Goal: Task Accomplishment & Management: Manage account settings

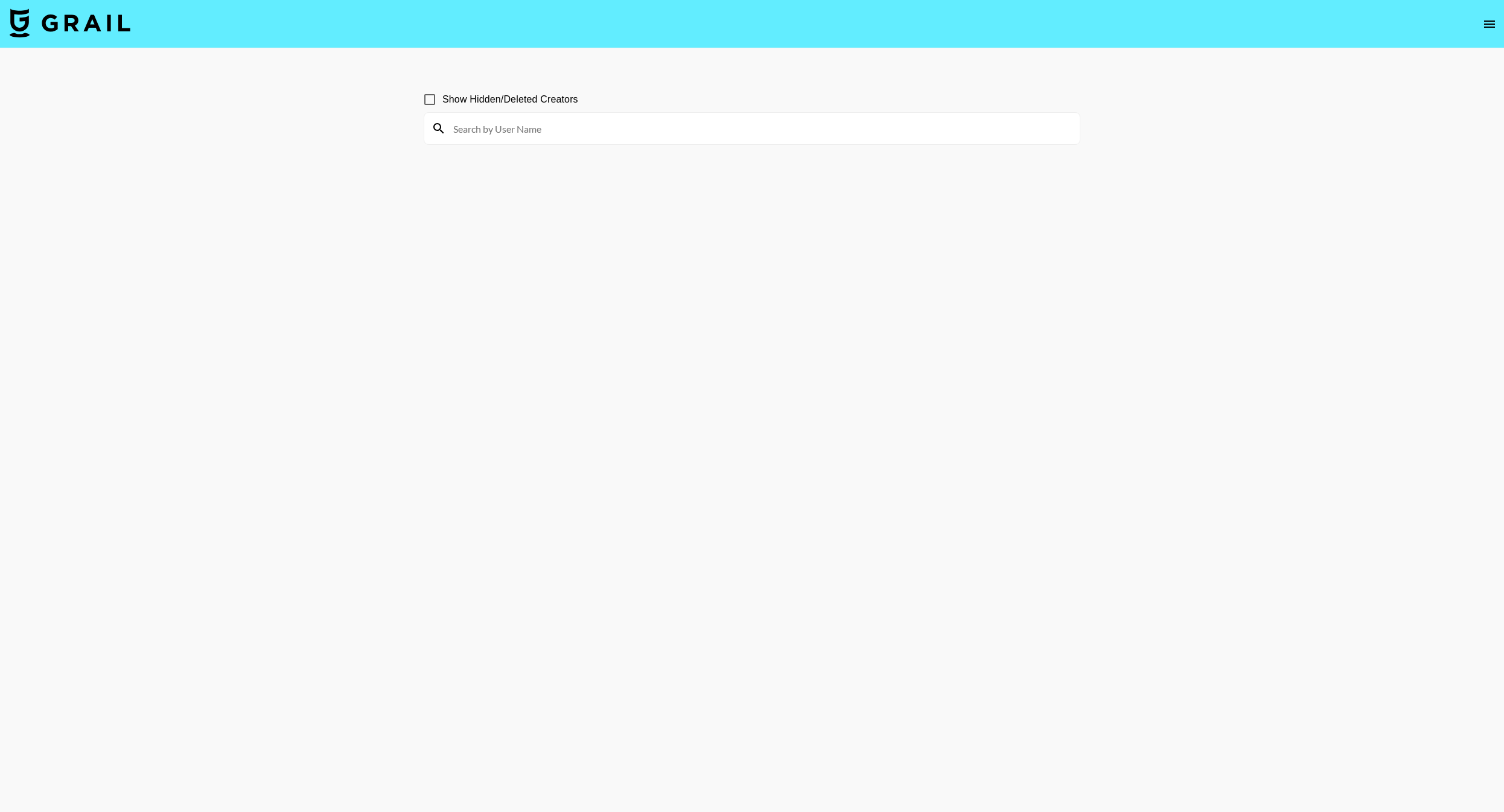
click at [97, 24] on img at bounding box center [70, 22] width 121 height 29
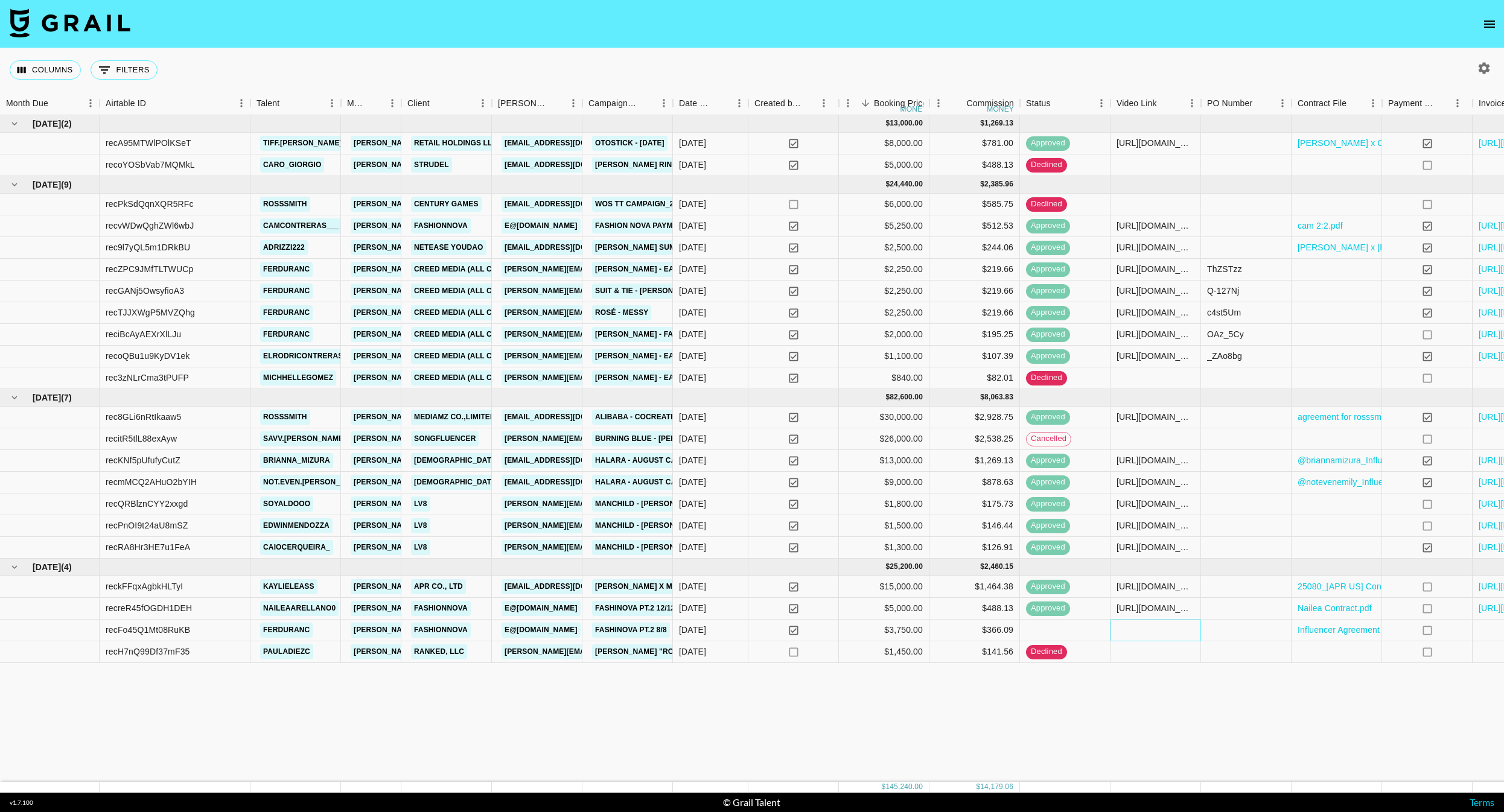
click at [1156, 635] on div at bounding box center [1155, 630] width 90 height 22
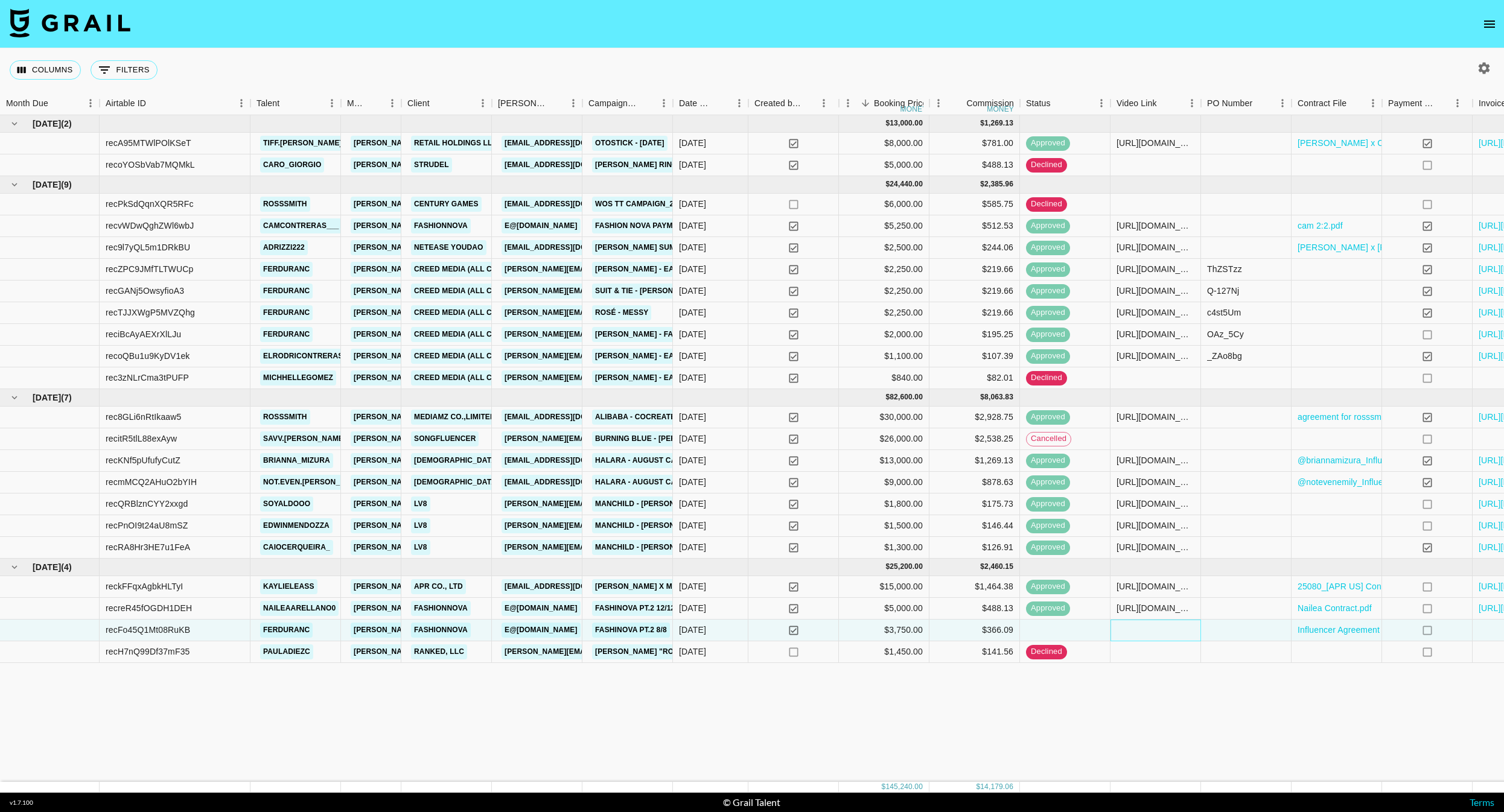
click at [1156, 635] on div at bounding box center [1155, 630] width 90 height 22
type input "https://www.tiktok.com/@ferduranc/video/7494035453604138246"
click at [1250, 684] on div "May '25 ( 2 ) $ 13,000.00 $ 1,269.13 recA95MTWlPOlKSeT tiff.jeffcoat pete@grail…" at bounding box center [806, 448] width 1611 height 667
click at [1230, 732] on div "May '25 ( 2 ) $ 13,000.00 $ 1,269.13 recA95MTWlPOlKSeT tiff.jeffcoat pete@grail…" at bounding box center [806, 448] width 1611 height 667
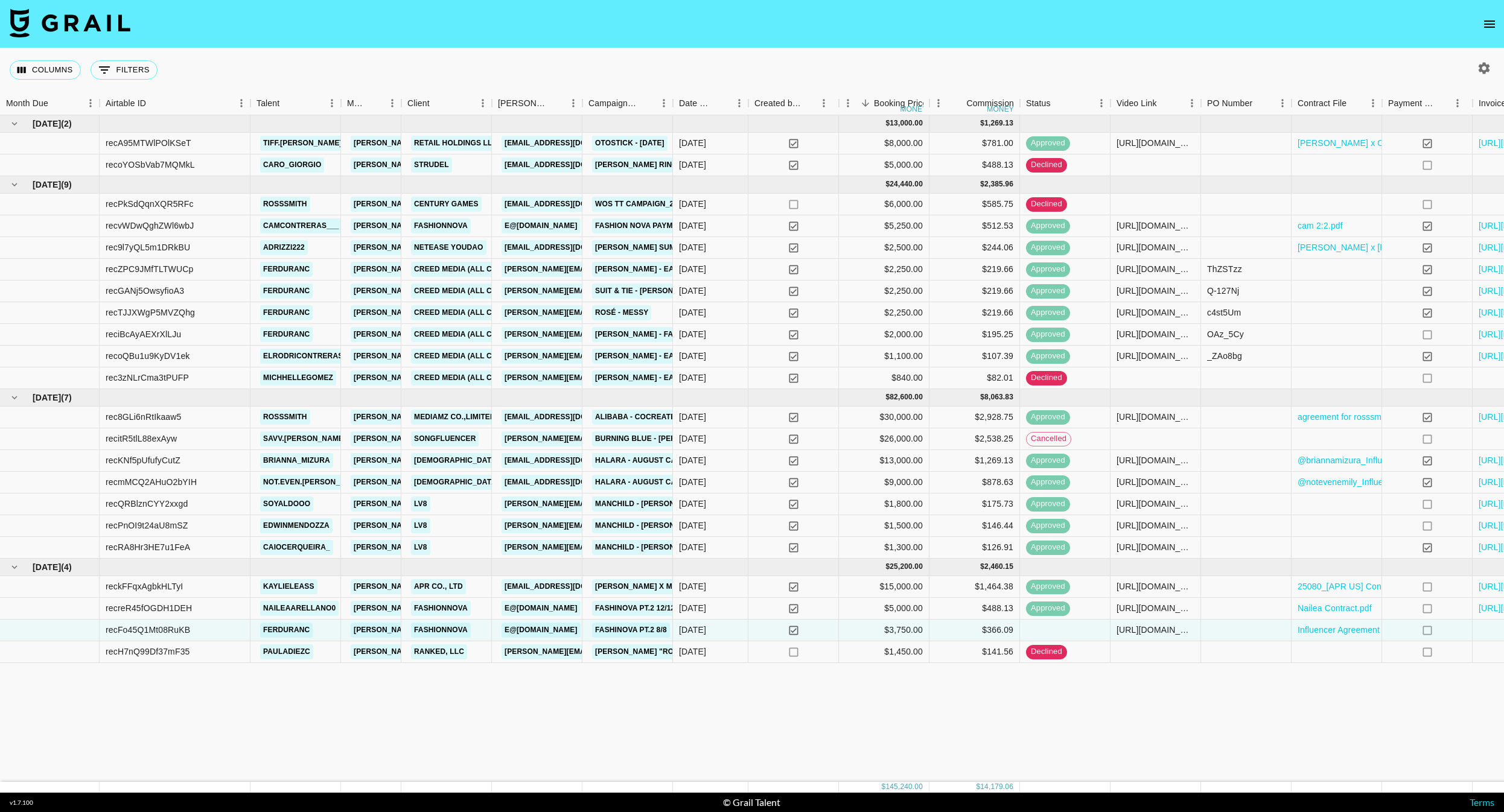
scroll to position [0, 107]
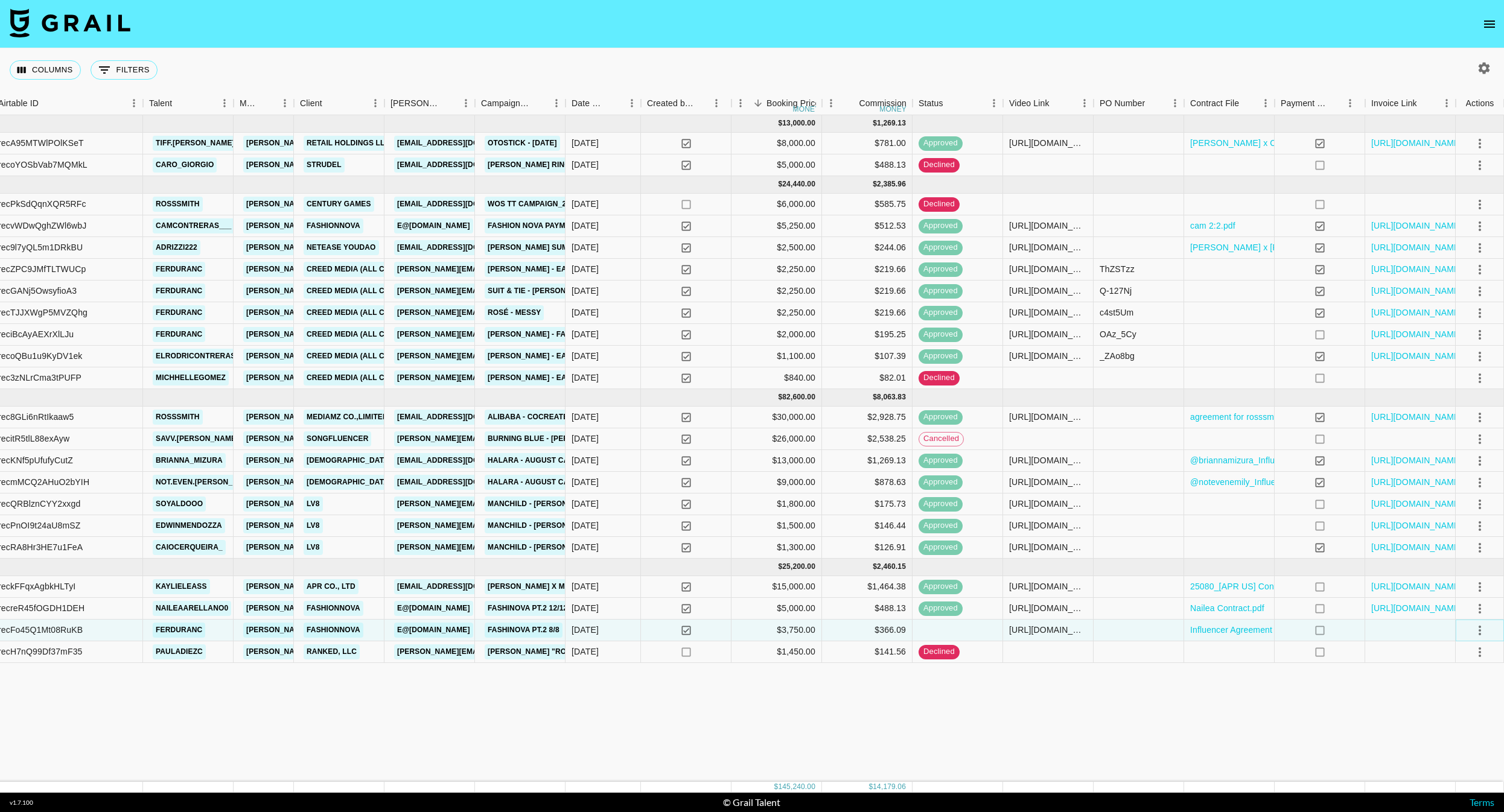
click at [1477, 627] on icon "select merge strategy" at bounding box center [1479, 630] width 14 height 14
click at [1456, 649] on li "Confirm" at bounding box center [1464, 656] width 78 height 22
click at [1455, 733] on li "Approve" at bounding box center [1464, 743] width 78 height 22
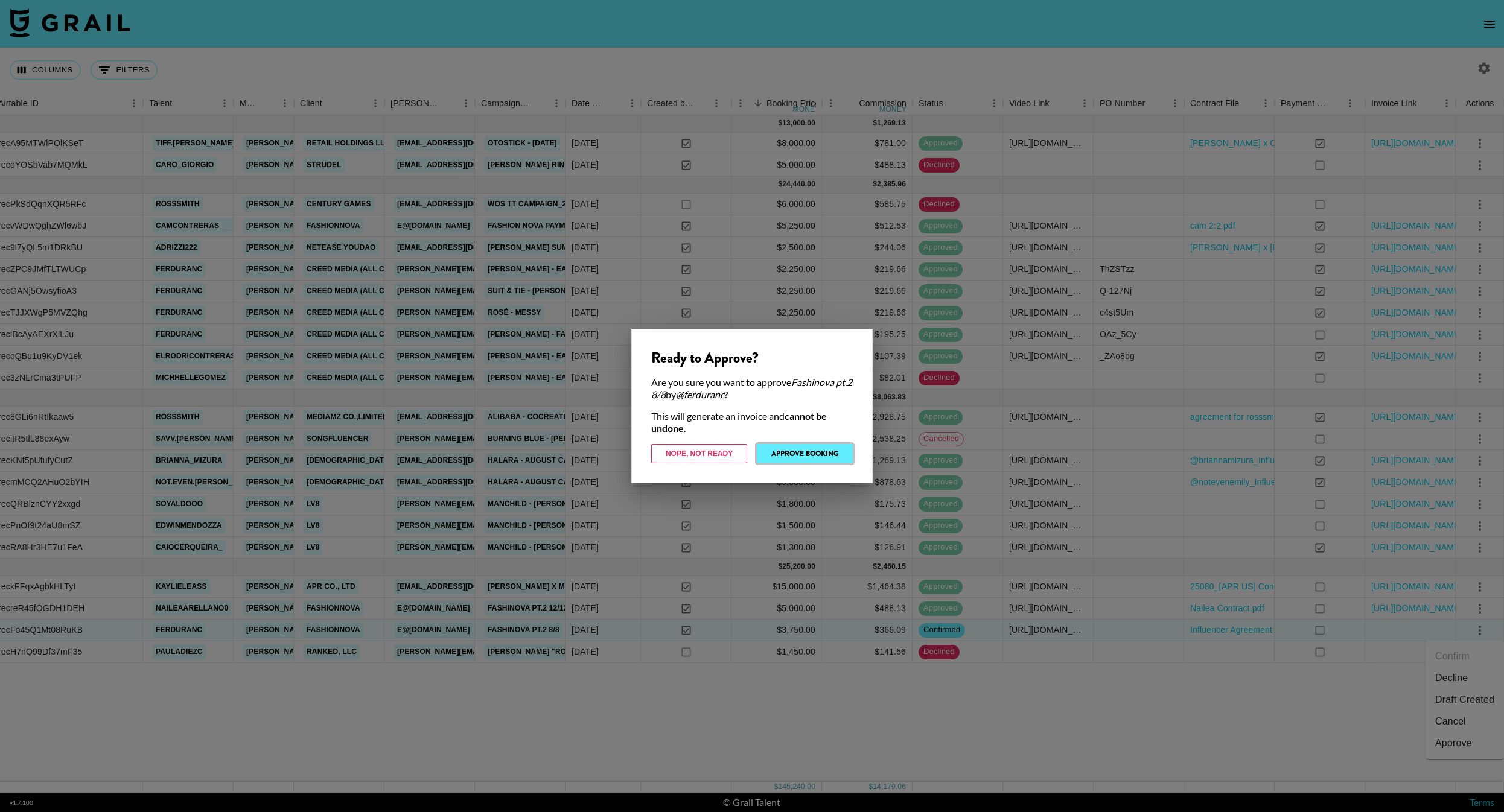
click at [800, 454] on button "Approve Booking" at bounding box center [805, 454] width 96 height 19
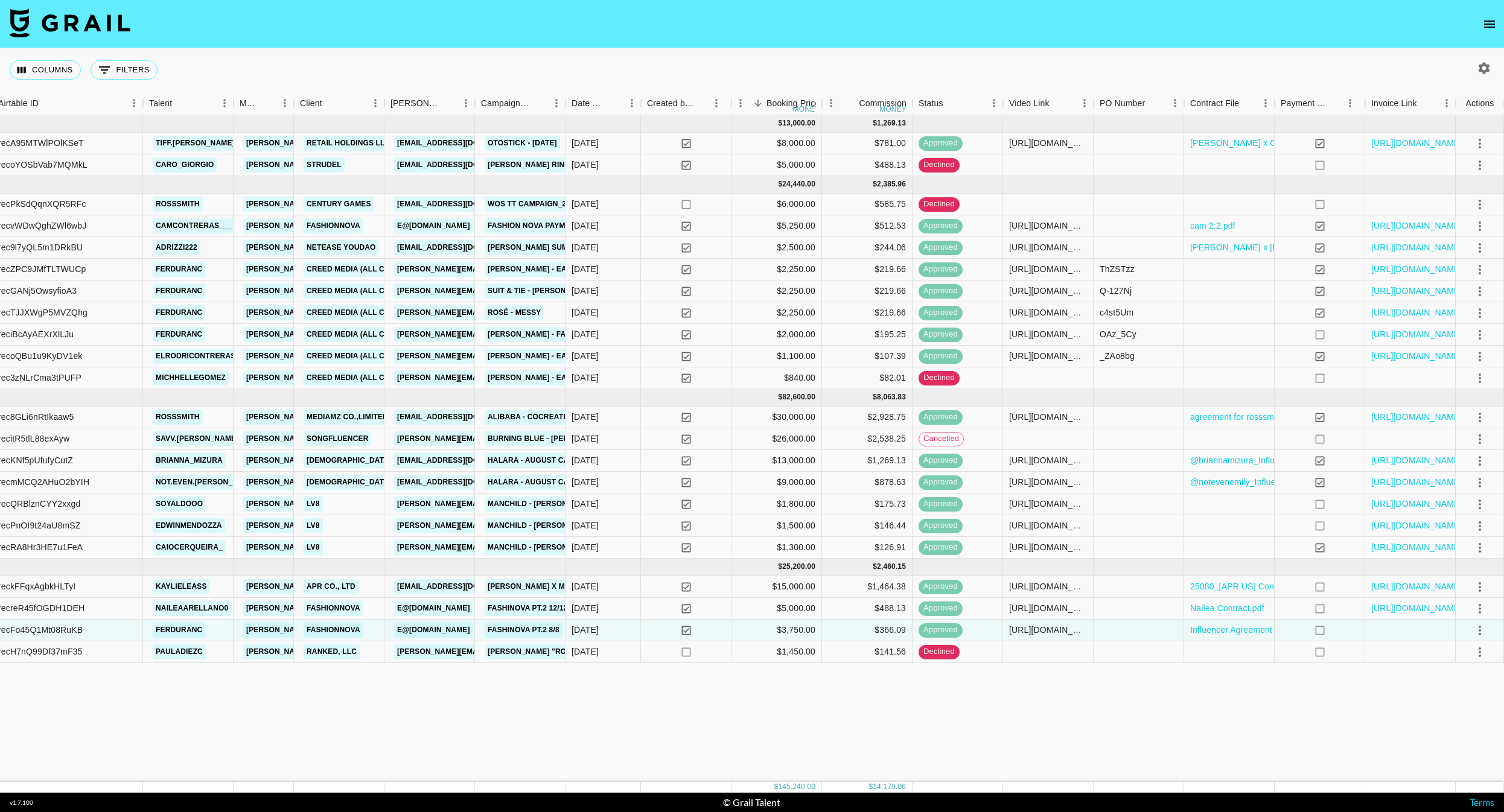
click at [86, 3] on nav at bounding box center [752, 24] width 1504 height 48
click at [47, 27] on img at bounding box center [70, 22] width 121 height 29
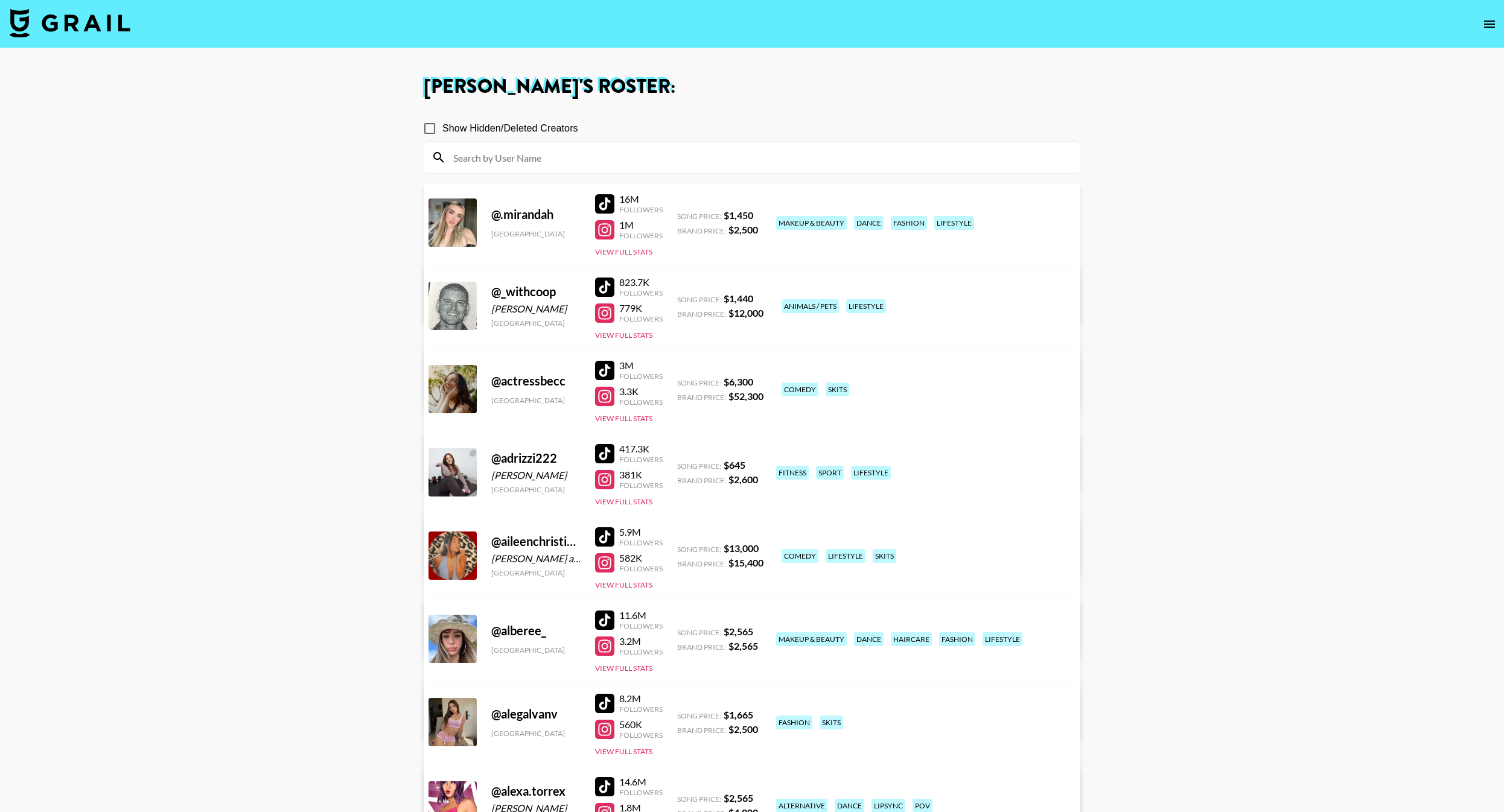
click at [546, 139] on label "Show Hidden/Deleted Creators" at bounding box center [498, 128] width 161 height 25
click at [443, 139] on input "Show Hidden/Deleted Creators" at bounding box center [430, 128] width 25 height 25
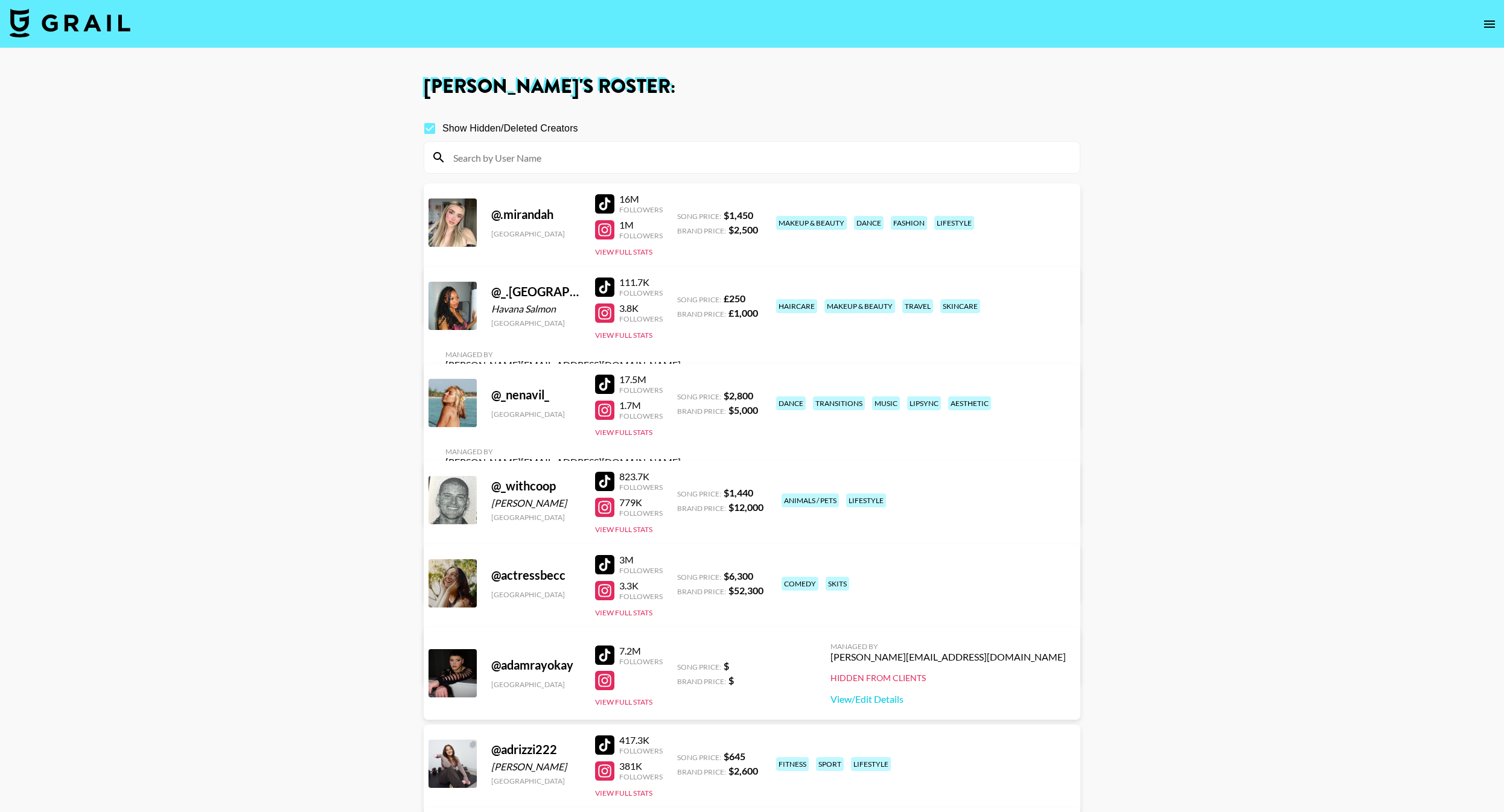
click at [449, 130] on span "Show Hidden/Deleted Creators" at bounding box center [511, 128] width 136 height 14
click at [443, 130] on input "Show Hidden/Deleted Creators" at bounding box center [430, 128] width 25 height 25
checkbox input "false"
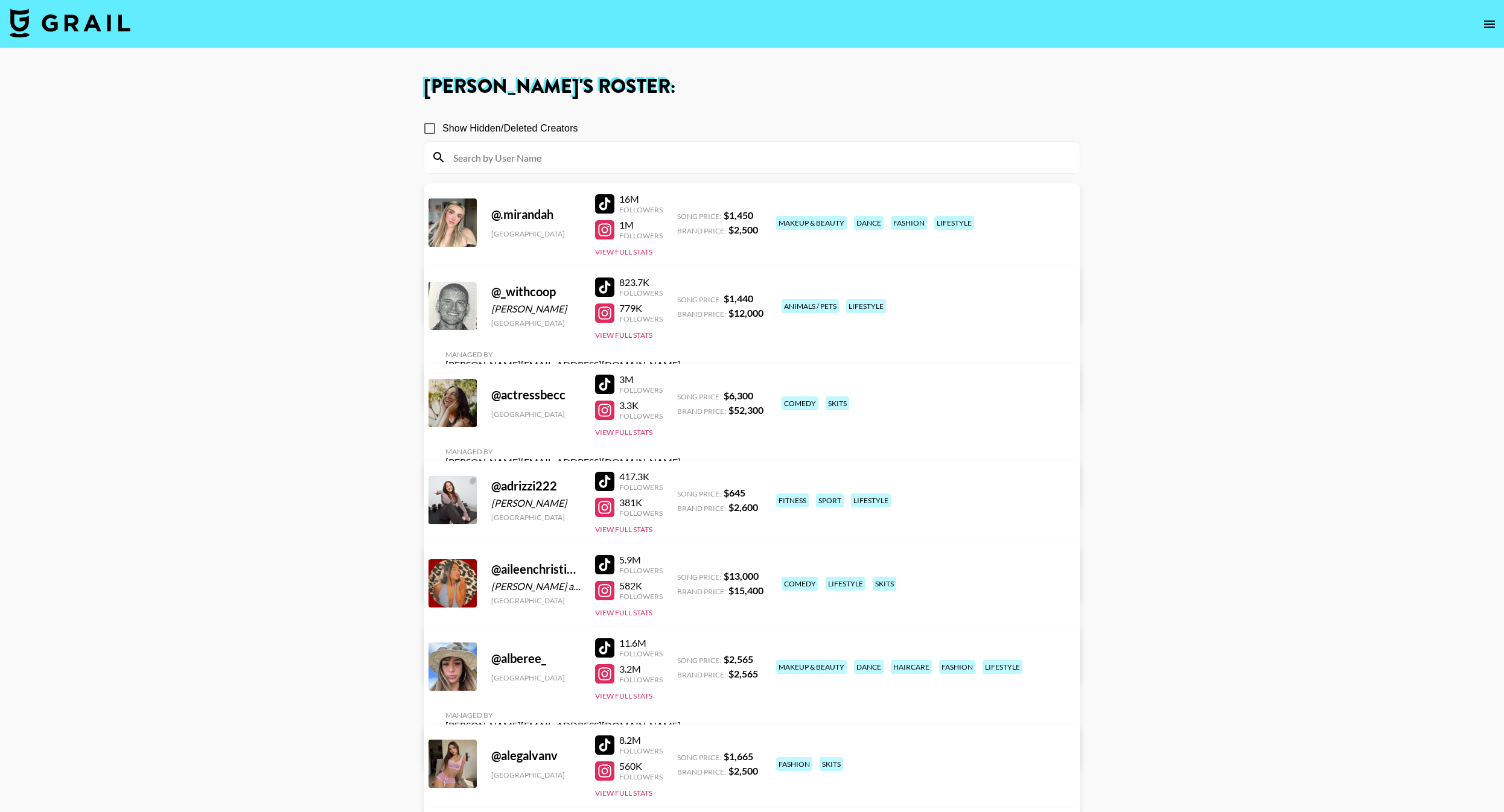
click at [536, 157] on input at bounding box center [759, 157] width 627 height 19
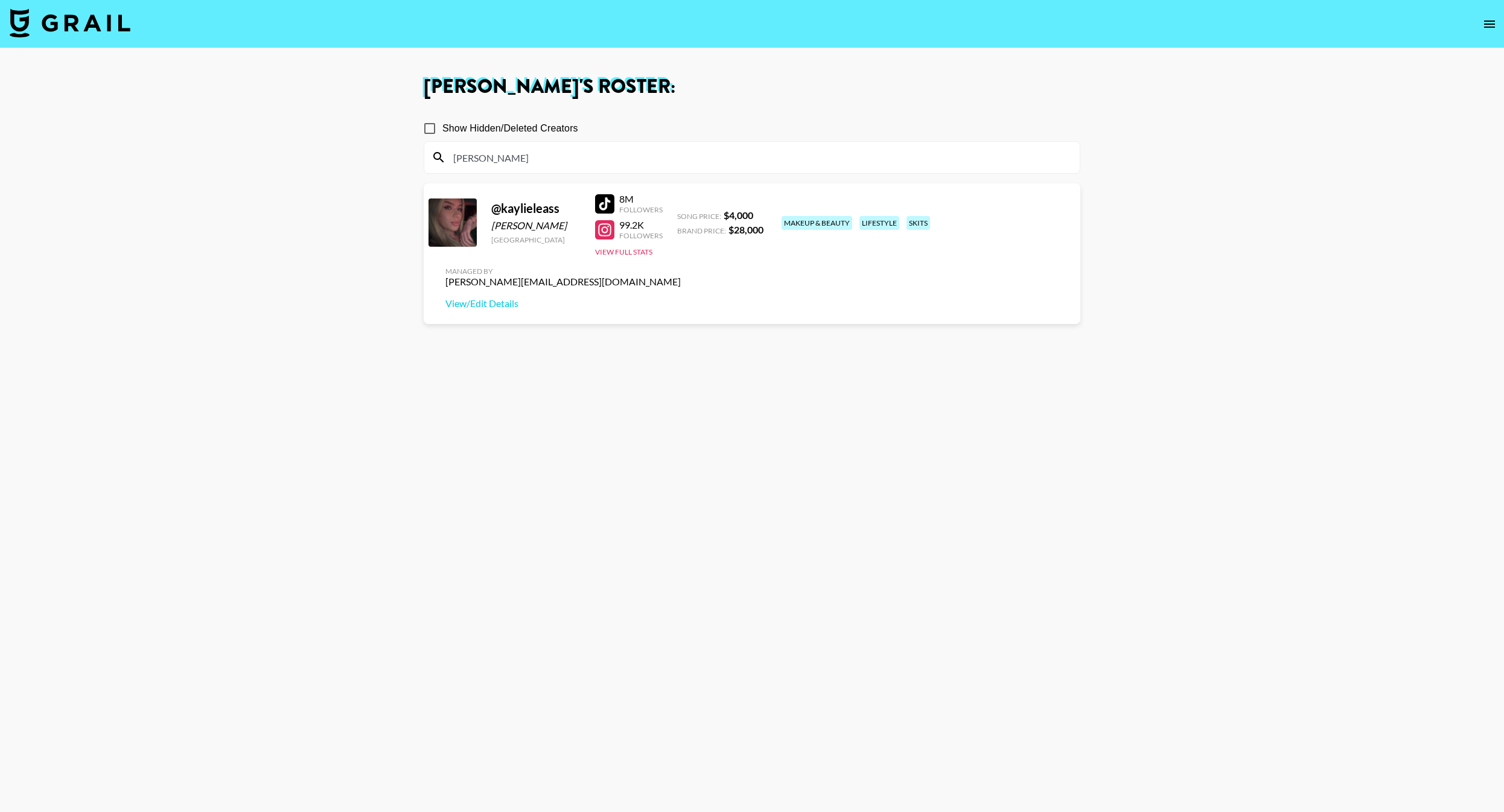
type input "[PERSON_NAME]"
click at [468, 405] on section "Show Hidden/Deleted Creators kayl @ kaylieleass Kaylie Leas United States 8M Fo…" at bounding box center [752, 464] width 657 height 715
click at [681, 297] on link "View/Edit Details" at bounding box center [563, 303] width 236 height 12
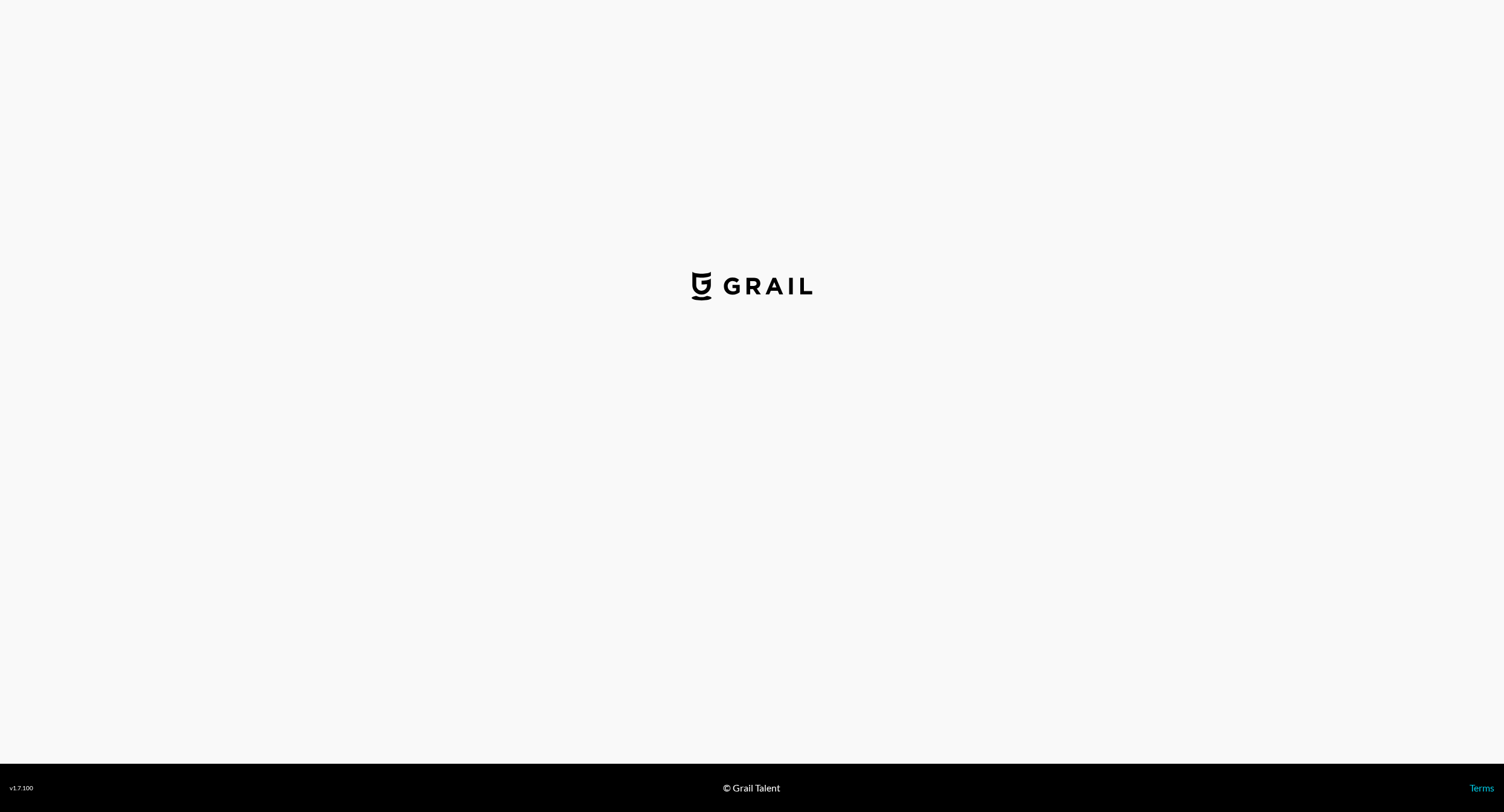
select select "USD"
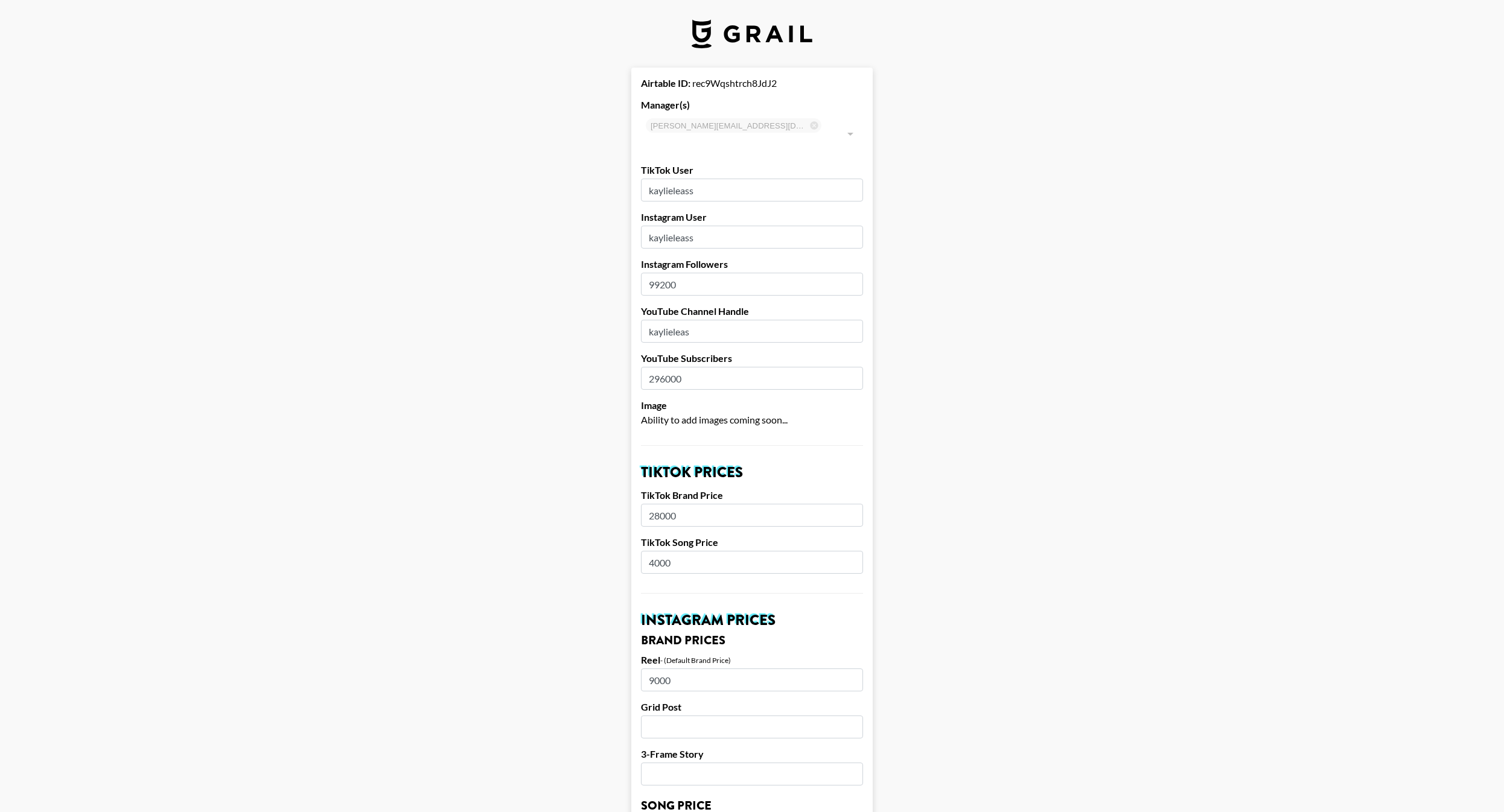
click at [700, 179] on input "kaylieleass" at bounding box center [752, 190] width 222 height 23
click at [682, 226] on input "kaylieleass" at bounding box center [752, 237] width 222 height 23
click at [770, 276] on input "99200" at bounding box center [752, 284] width 222 height 23
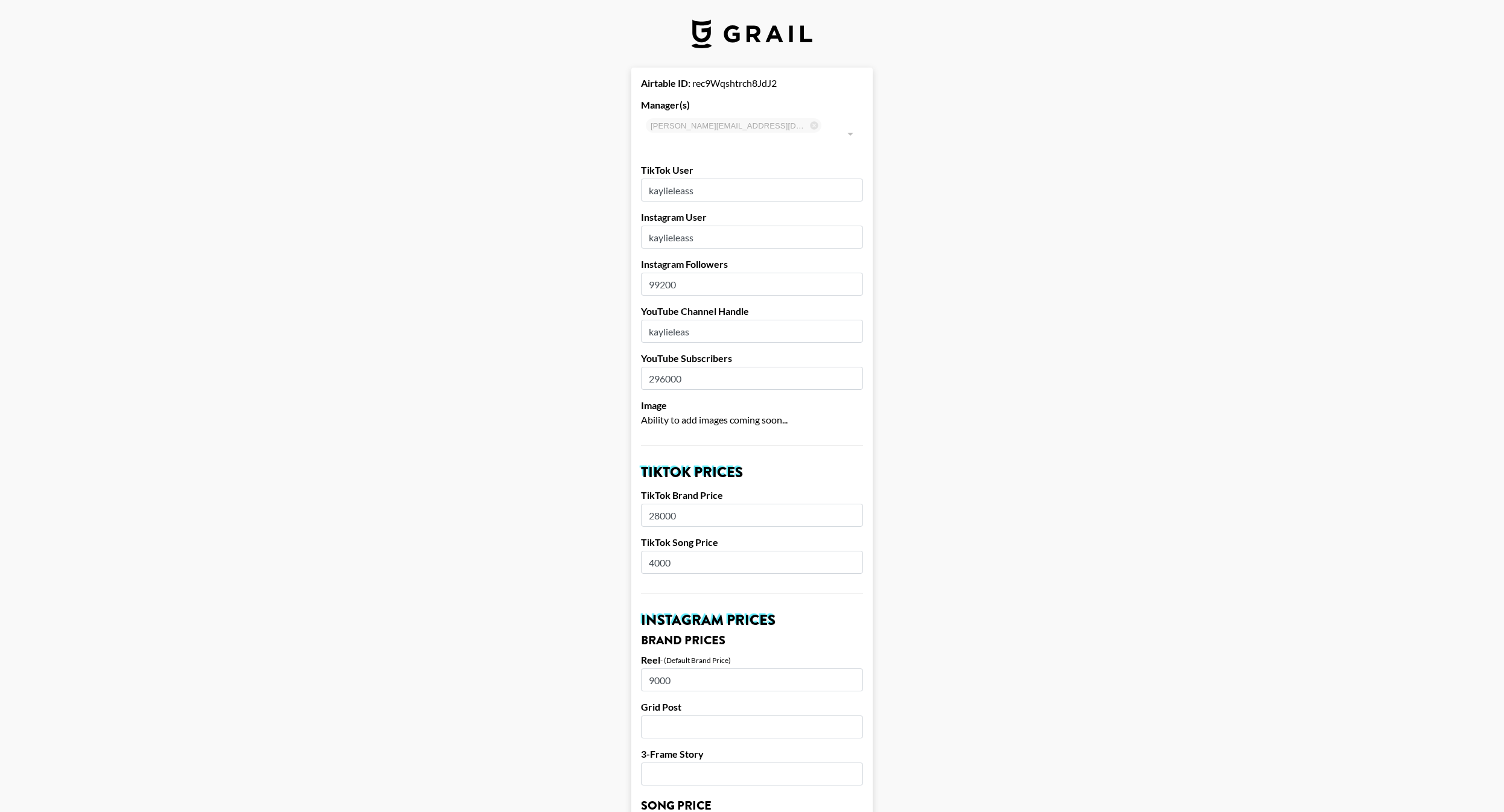
click at [770, 276] on input "99200" at bounding box center [752, 284] width 222 height 23
click at [689, 226] on input "kaylieleass" at bounding box center [752, 237] width 222 height 23
click at [665, 273] on input "99200" at bounding box center [752, 284] width 222 height 23
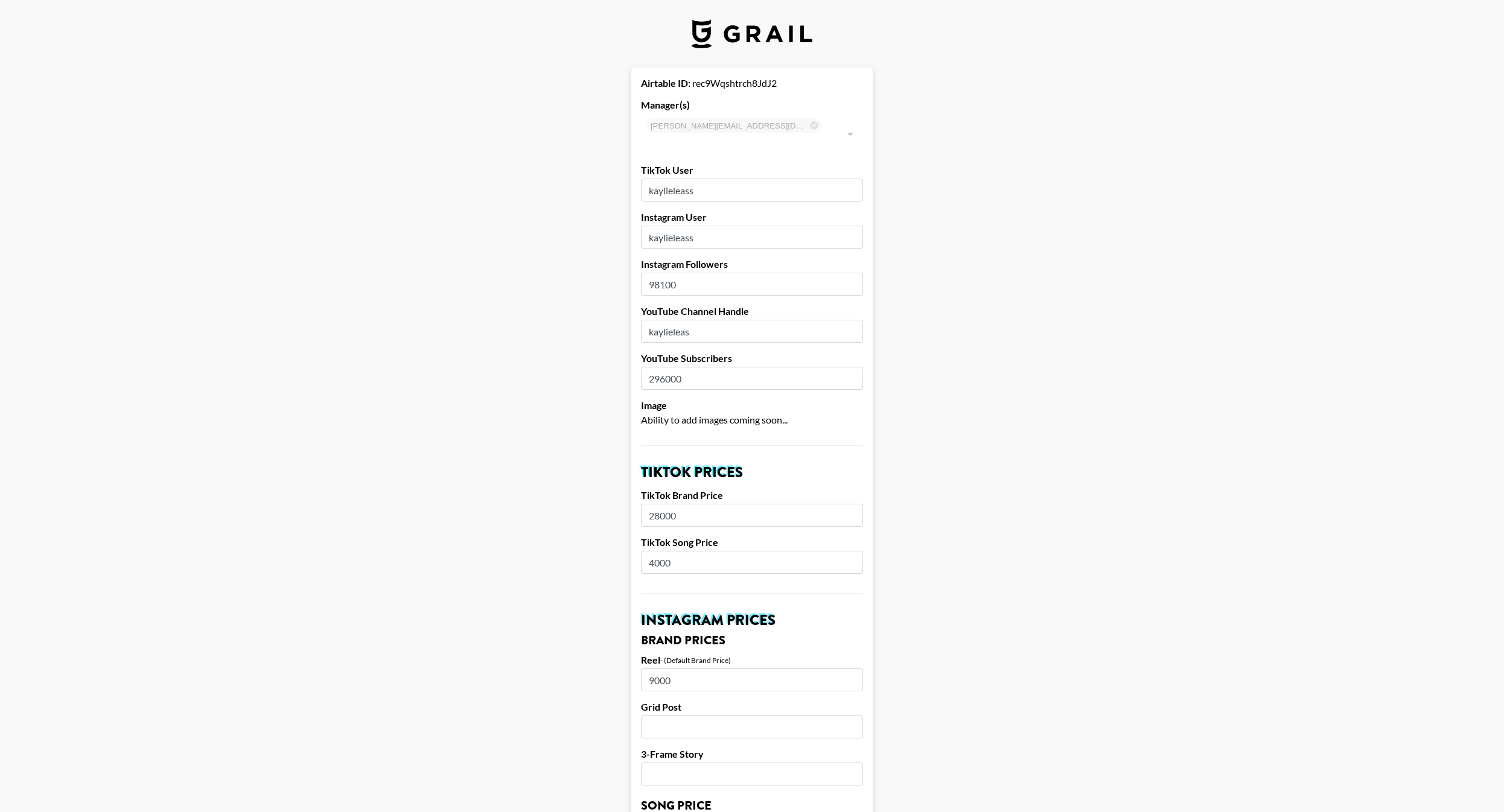
type input "98100"
click at [911, 293] on main "Airtable ID: rec9Wqshtrch8JdJ2 Manager(s) pete@grail-talent.com ​ TikTok User k…" at bounding box center [752, 827] width 1485 height 1518
click at [677, 273] on input "98100" at bounding box center [752, 284] width 222 height 23
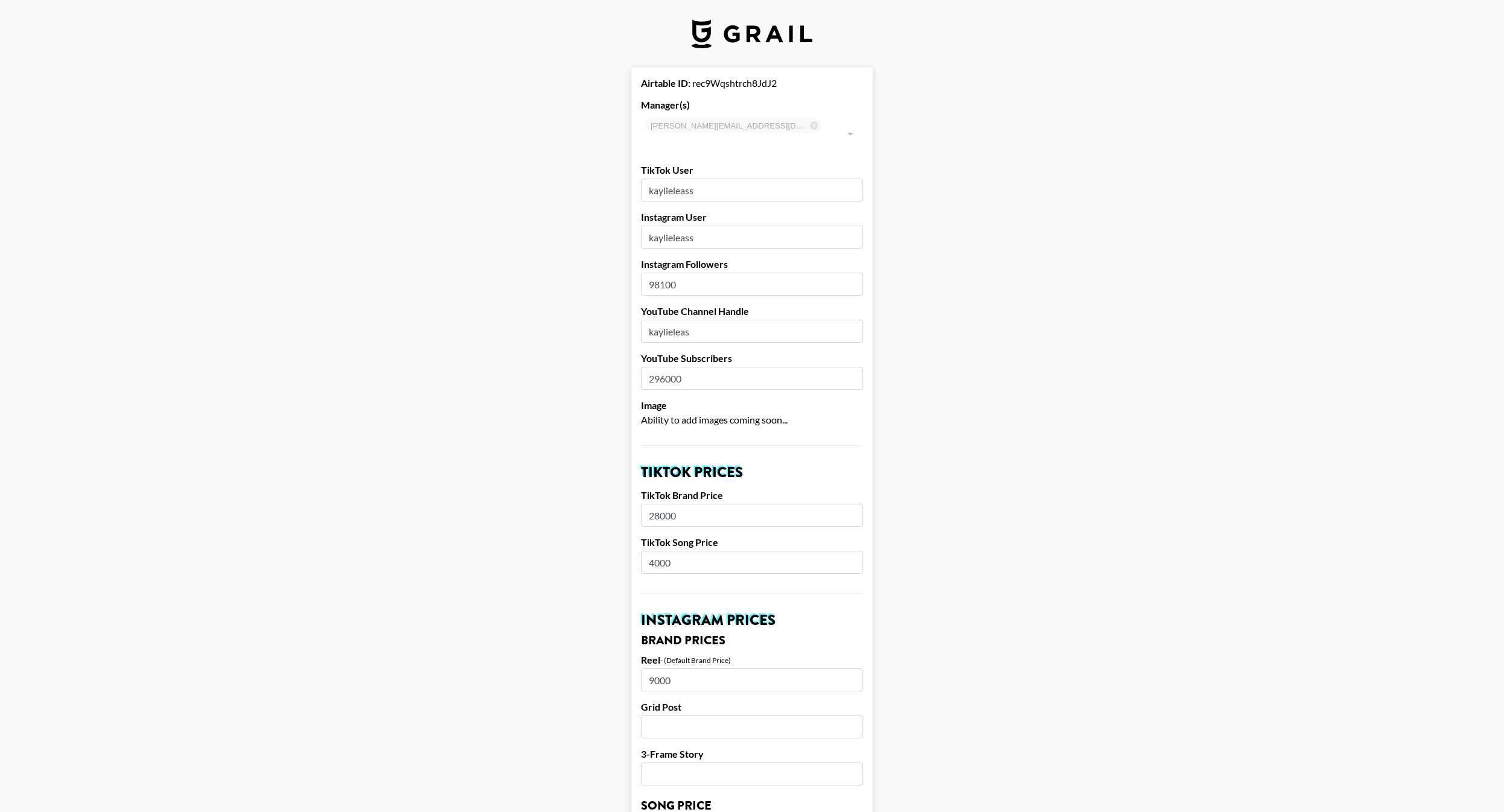
click at [727, 179] on input "kaylieleass" at bounding box center [752, 190] width 222 height 23
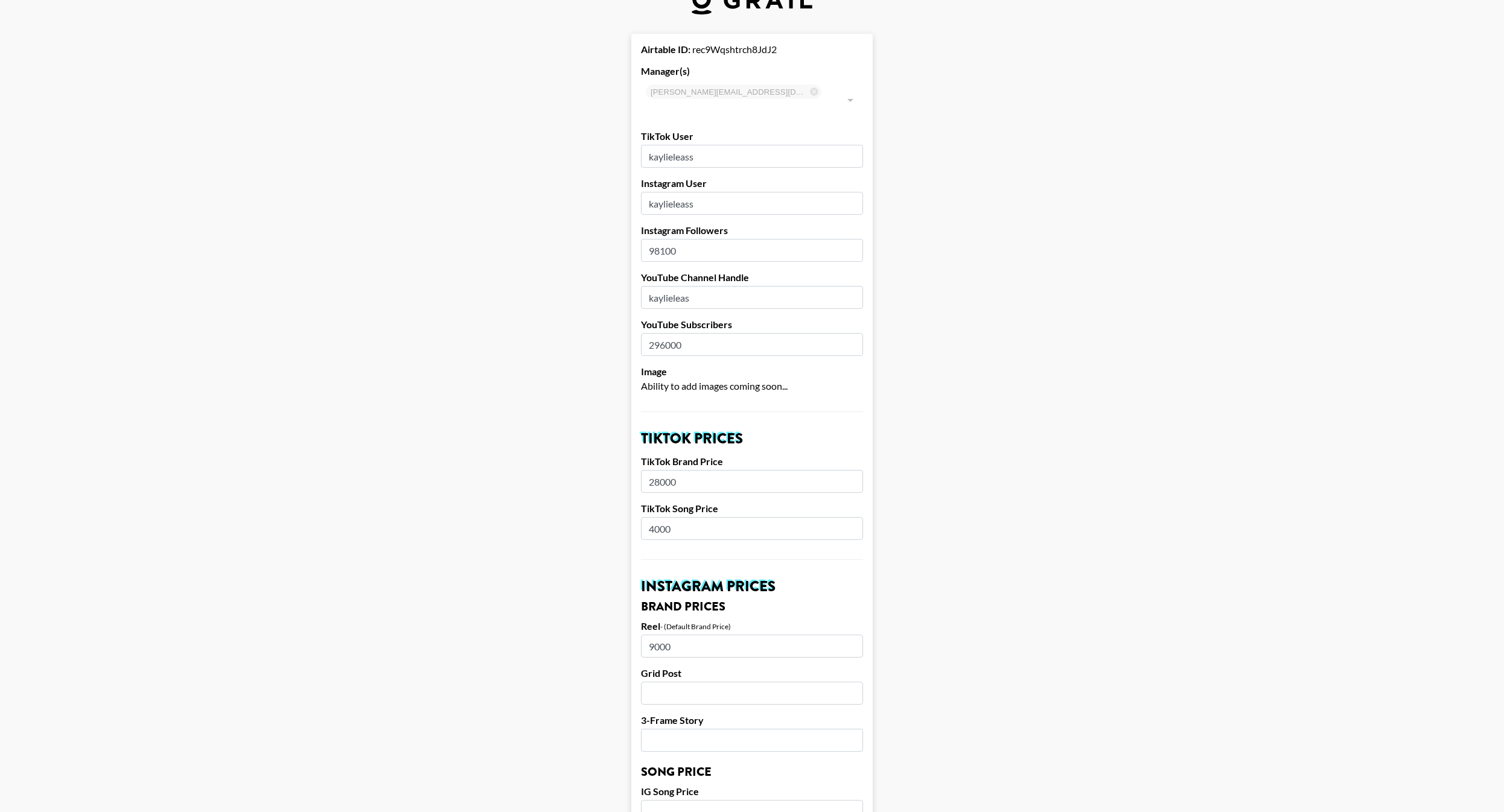
scroll to position [37, 0]
click at [733, 189] on input "kaylieleass" at bounding box center [752, 200] width 222 height 23
type input "kaylieleassss"
click at [732, 142] on input "kaylieleass" at bounding box center [752, 153] width 222 height 23
type input "kaylieleassssss"
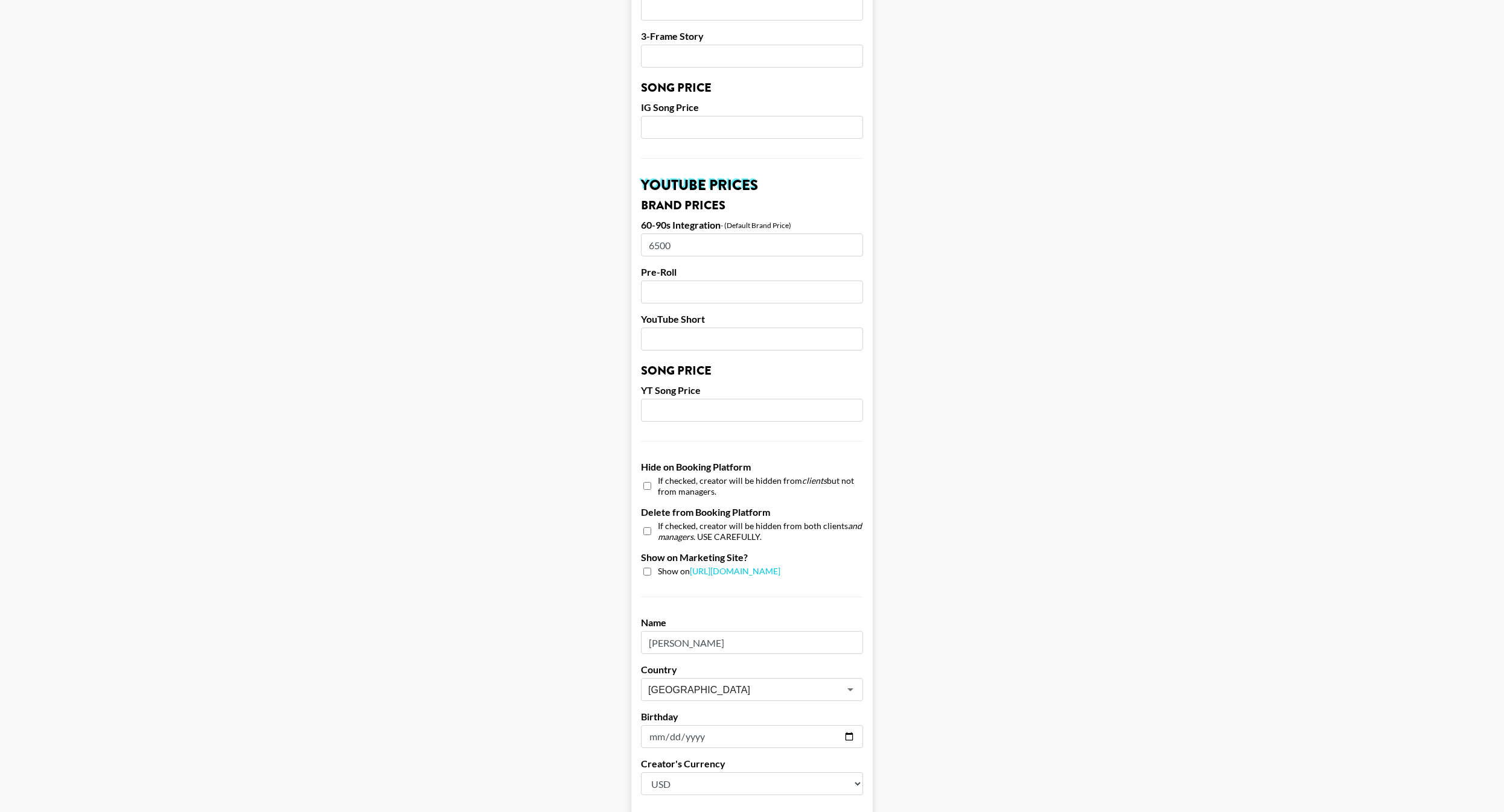
scroll to position [825, 0]
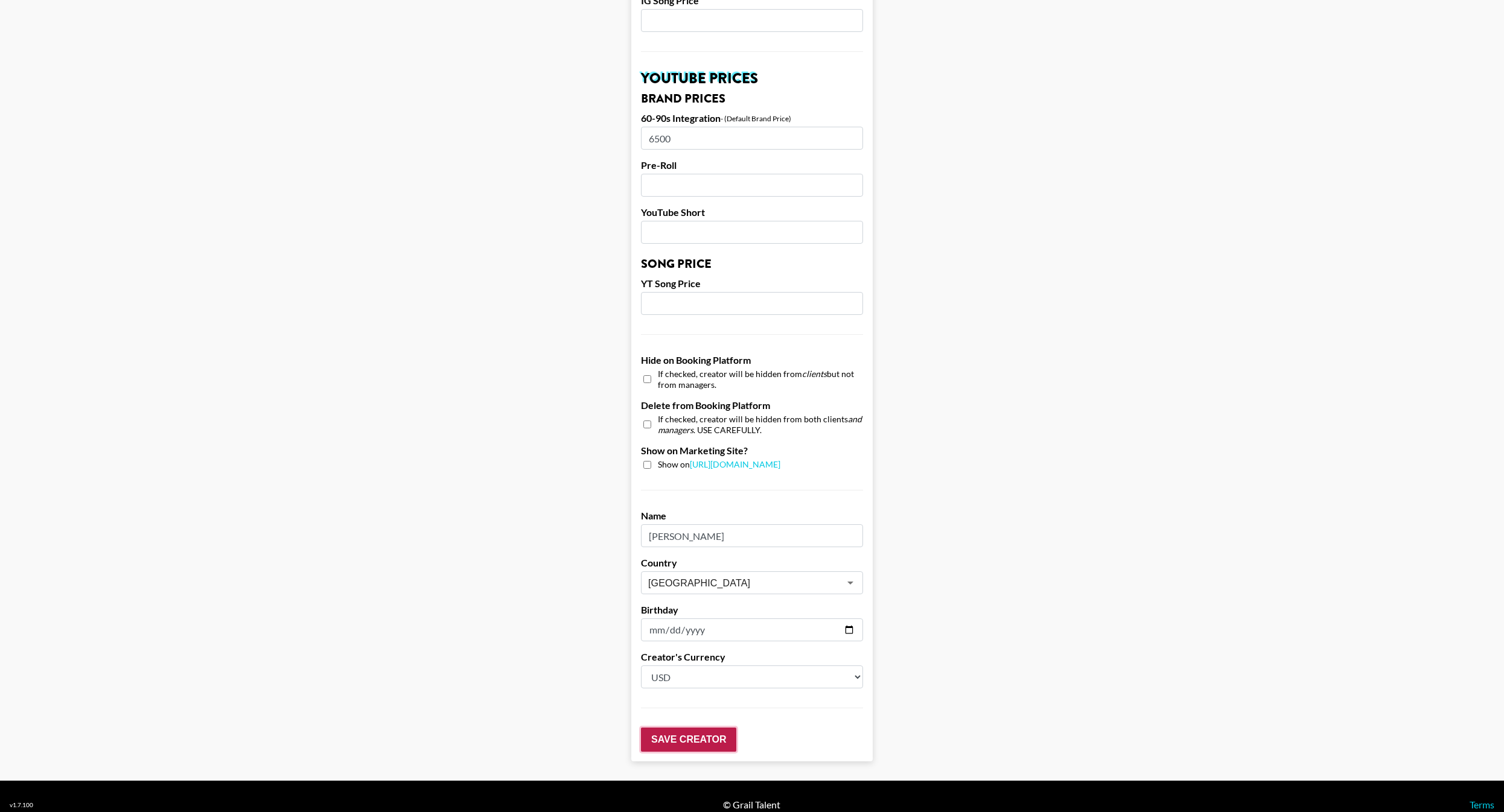
click at [694, 728] on input "Save Creator" at bounding box center [689, 740] width 95 height 24
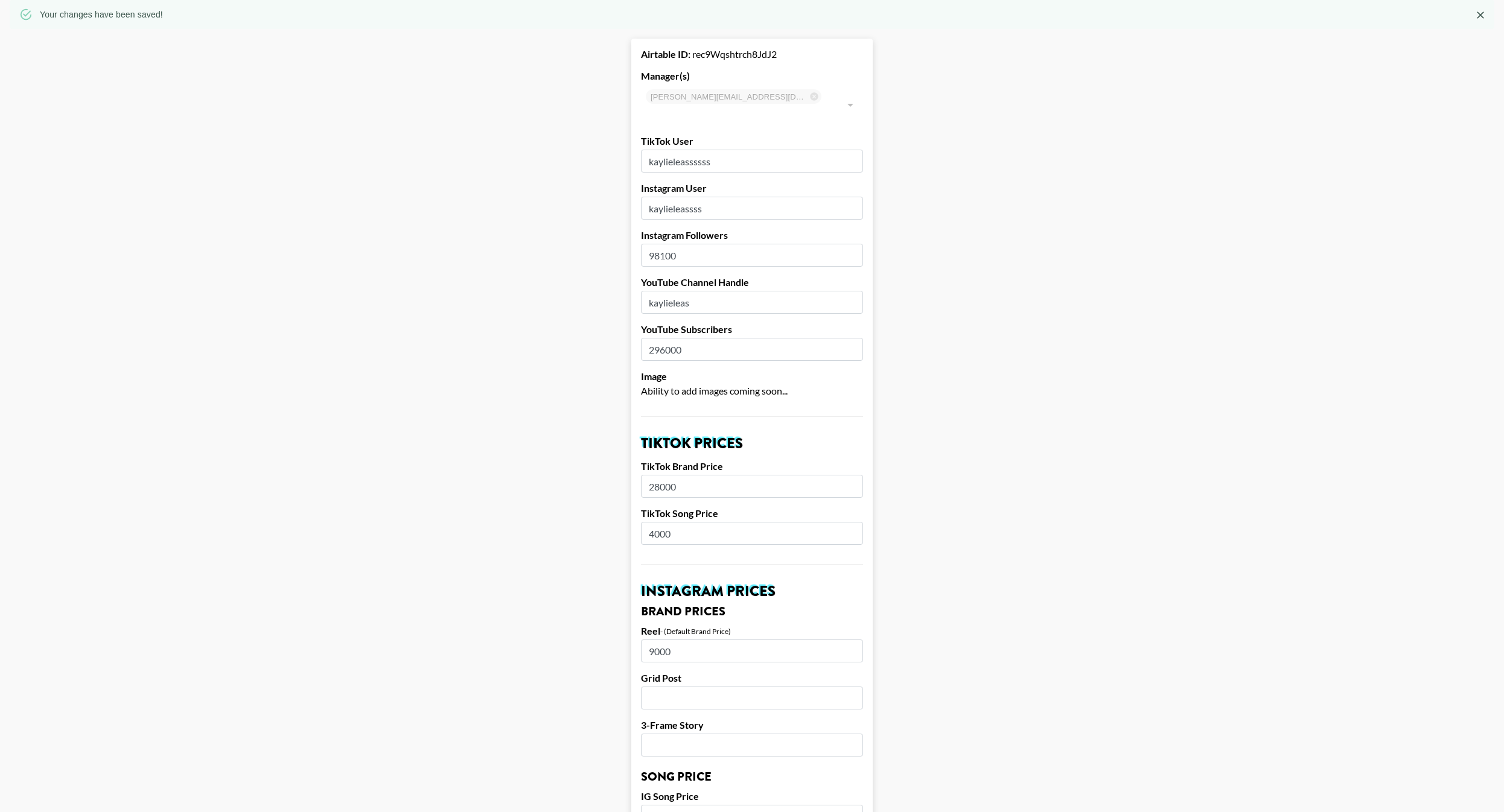
click at [709, 291] on input "kaylieleas" at bounding box center [752, 302] width 222 height 23
click at [696, 338] on input "296000" at bounding box center [752, 349] width 222 height 23
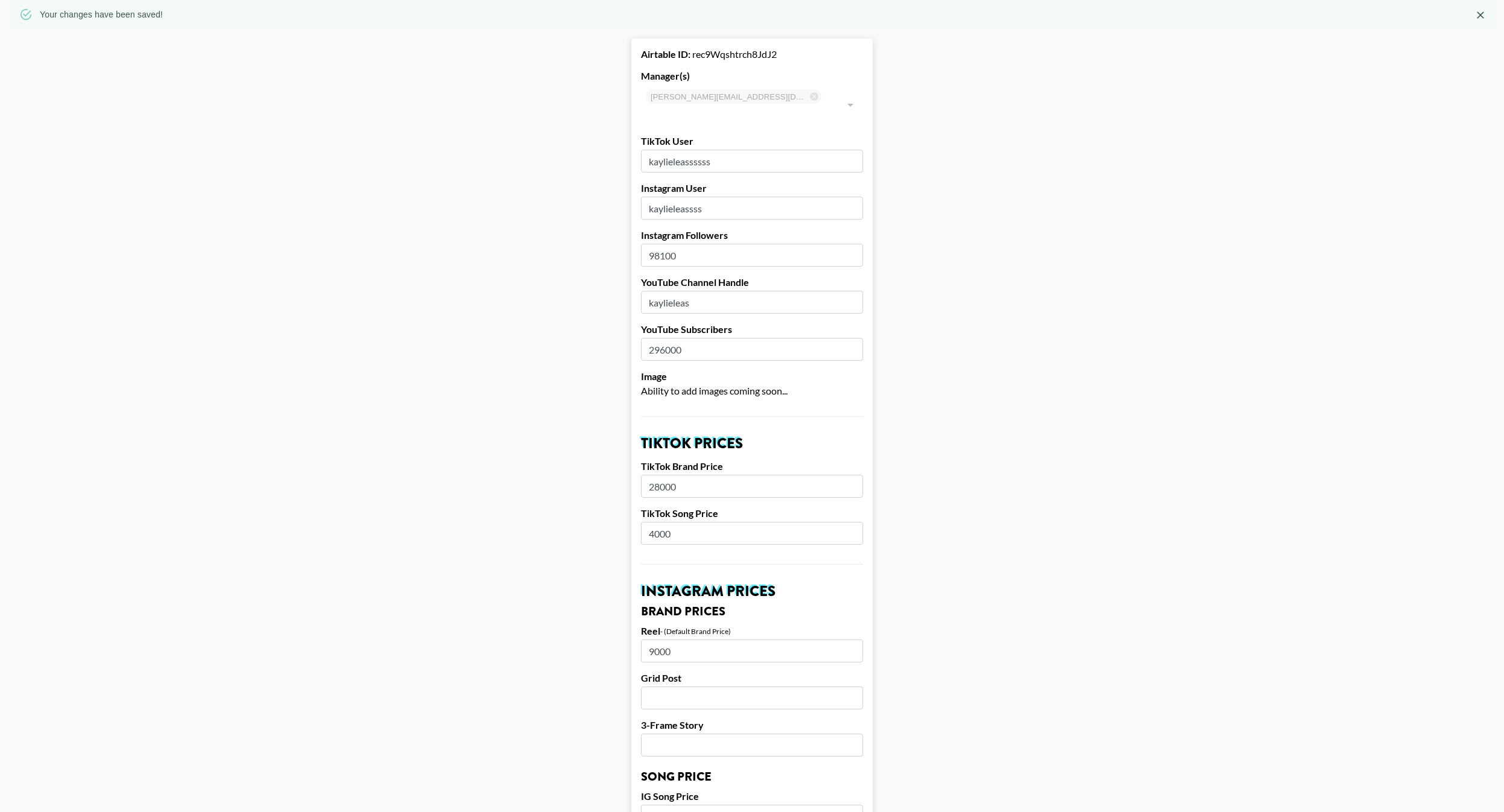
click at [696, 338] on input "296000" at bounding box center [752, 349] width 222 height 23
click at [692, 291] on input "kaylieleas" at bounding box center [752, 302] width 222 height 23
click at [683, 338] on input "296000" at bounding box center [752, 349] width 222 height 23
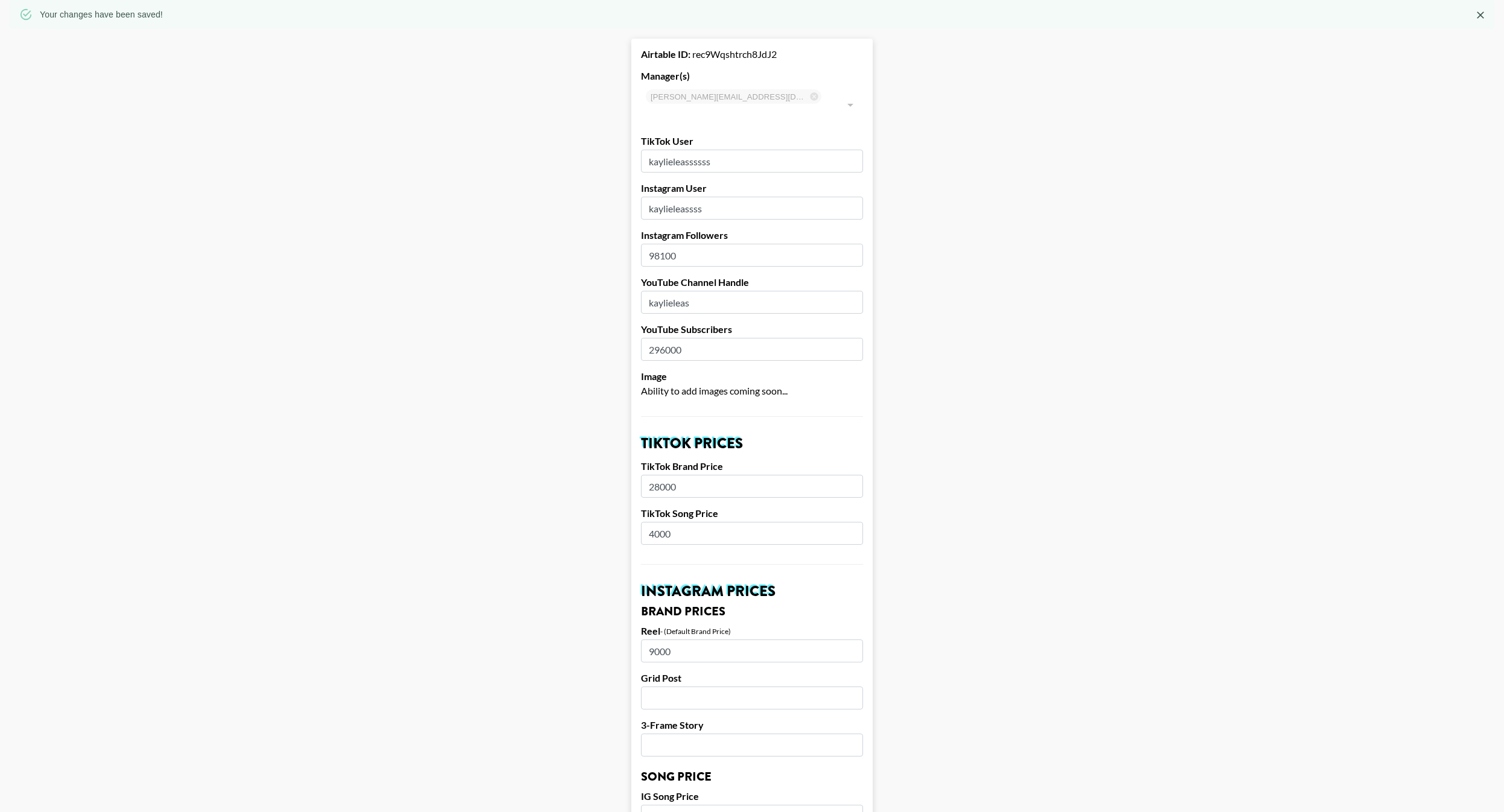
click at [683, 338] on input "296000" at bounding box center [752, 349] width 222 height 23
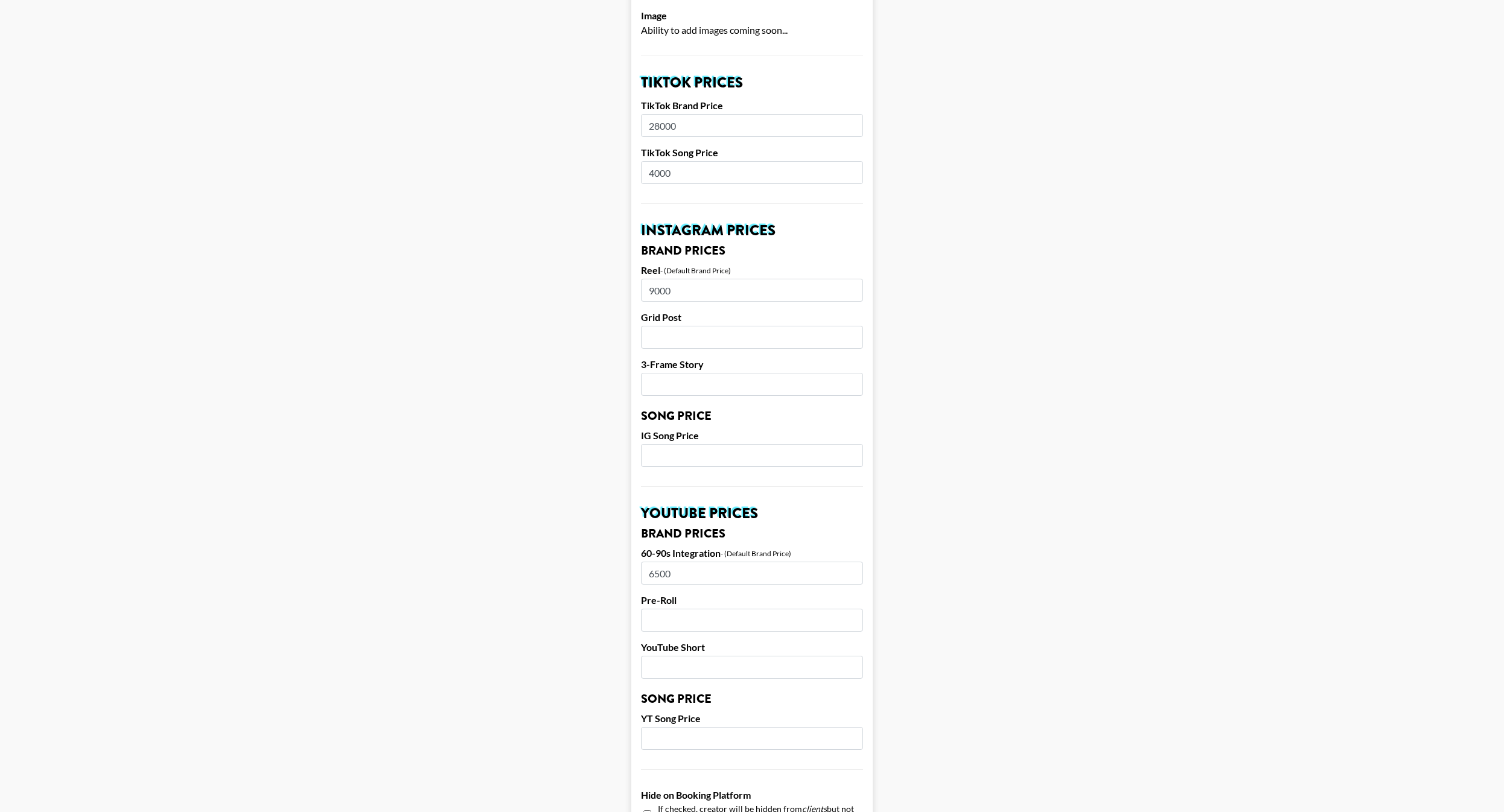
scroll to position [0, 0]
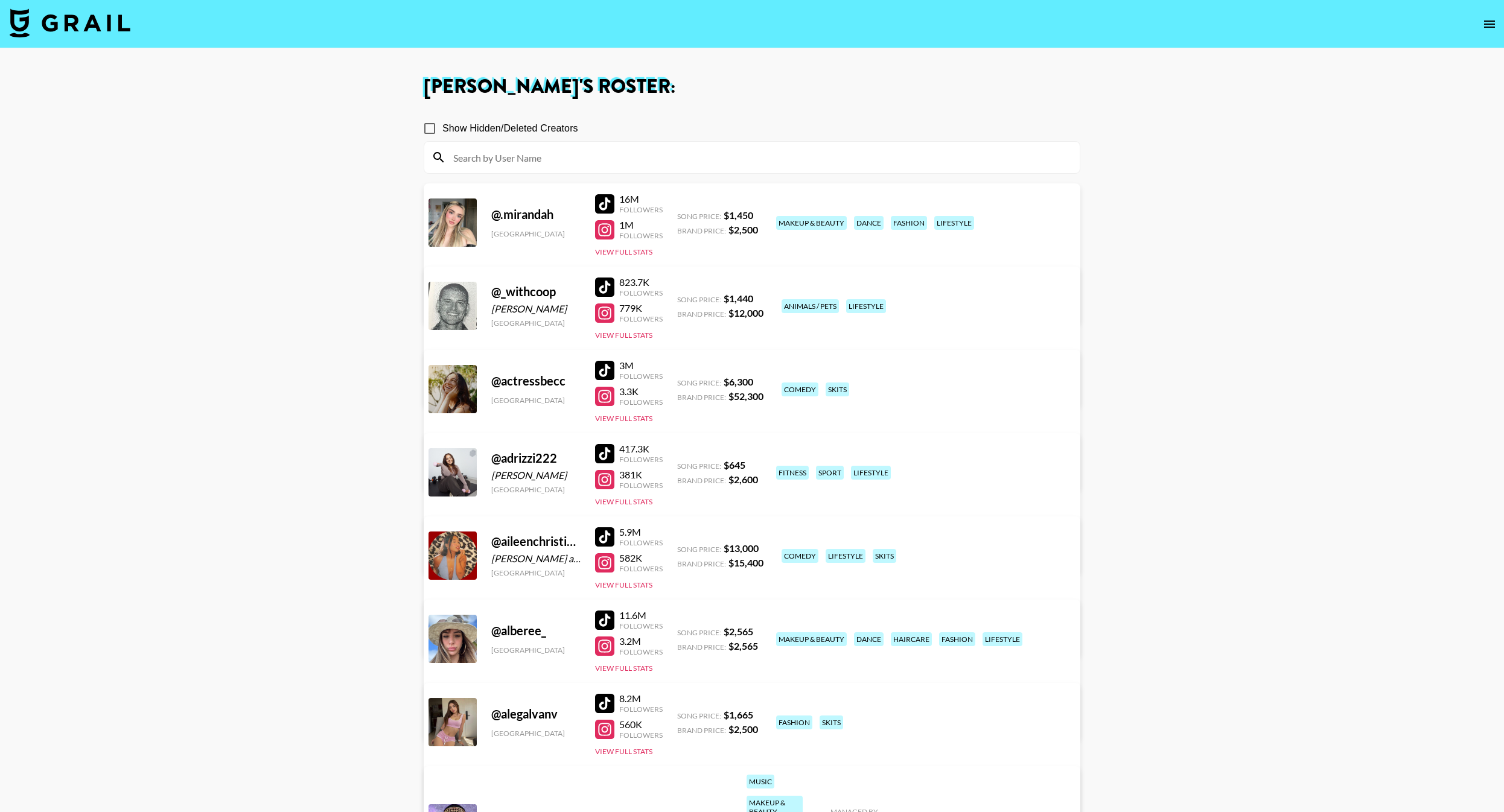
click at [599, 156] on input at bounding box center [759, 157] width 627 height 19
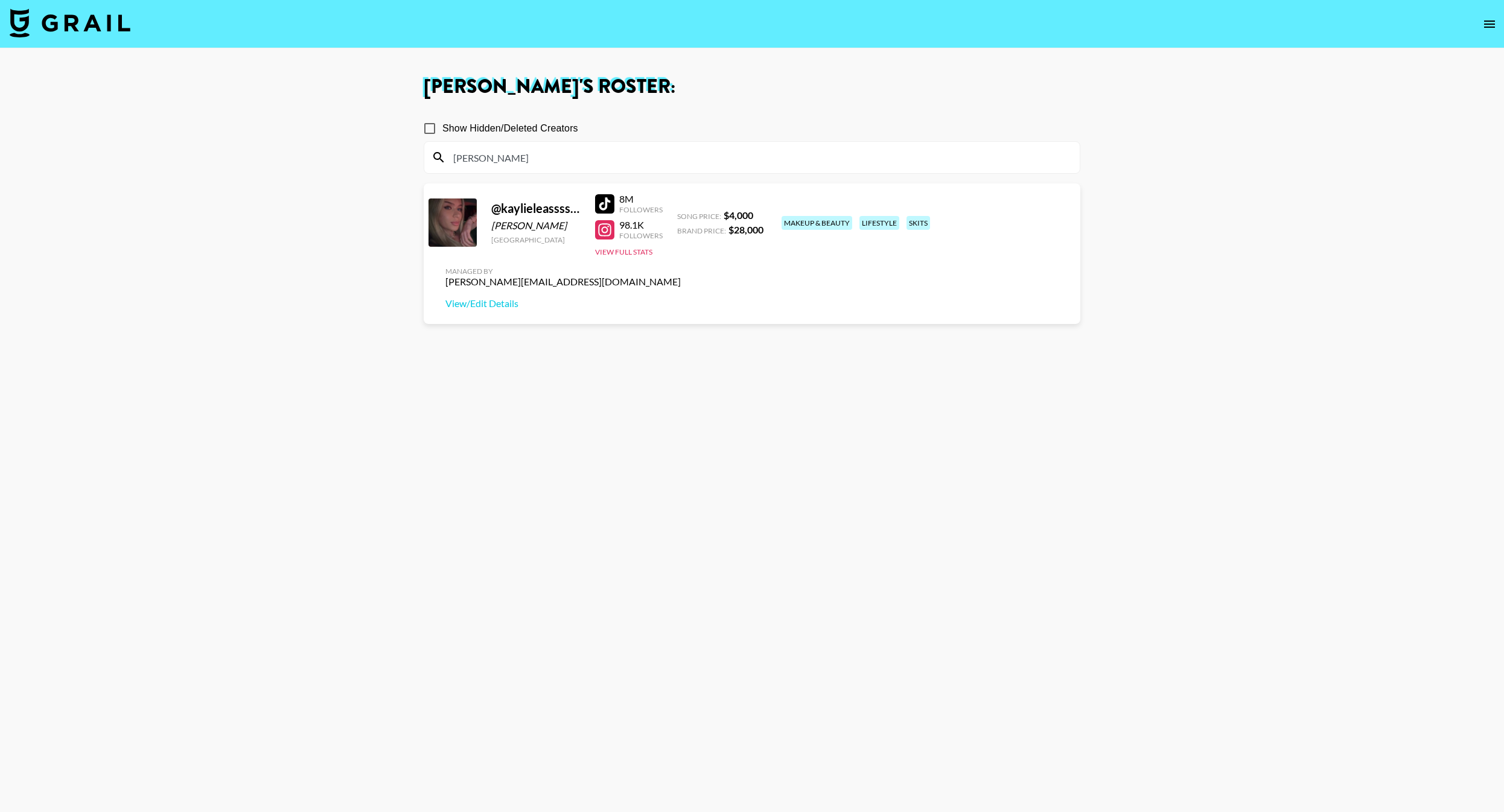
type input "kayl"
click at [836, 418] on section "Show Hidden/Deleted Creators kayl @ kaylieleassssss Kaylie Leas United States 8…" at bounding box center [752, 464] width 657 height 715
click at [602, 206] on div at bounding box center [605, 204] width 19 height 19
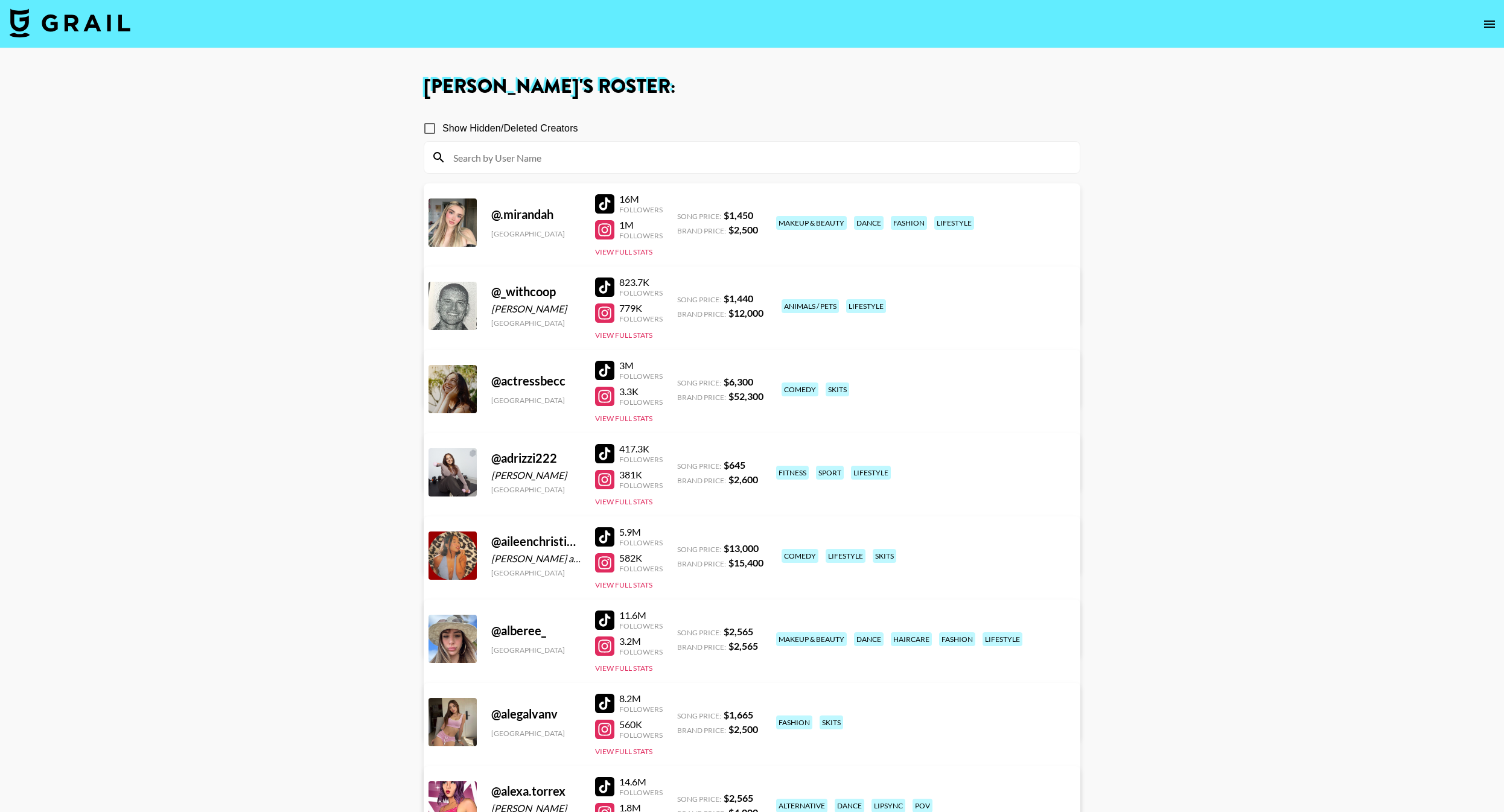
click at [529, 159] on input at bounding box center [759, 157] width 627 height 19
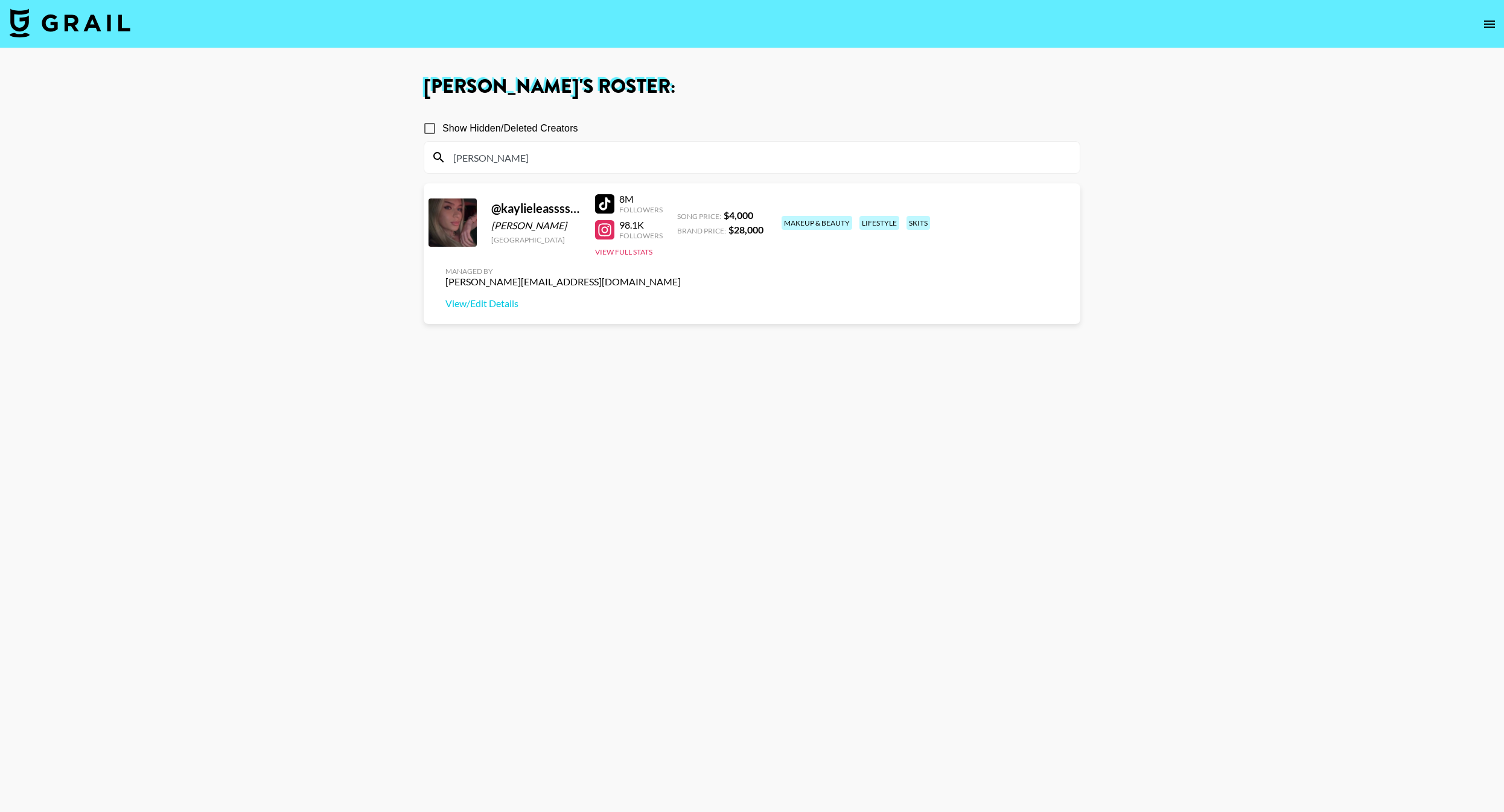
type input "[PERSON_NAME]"
click at [646, 370] on section "Show Hidden/Deleted Creators [PERSON_NAME] @ kaylieleassssss [PERSON_NAME] [GEO…" at bounding box center [752, 464] width 657 height 715
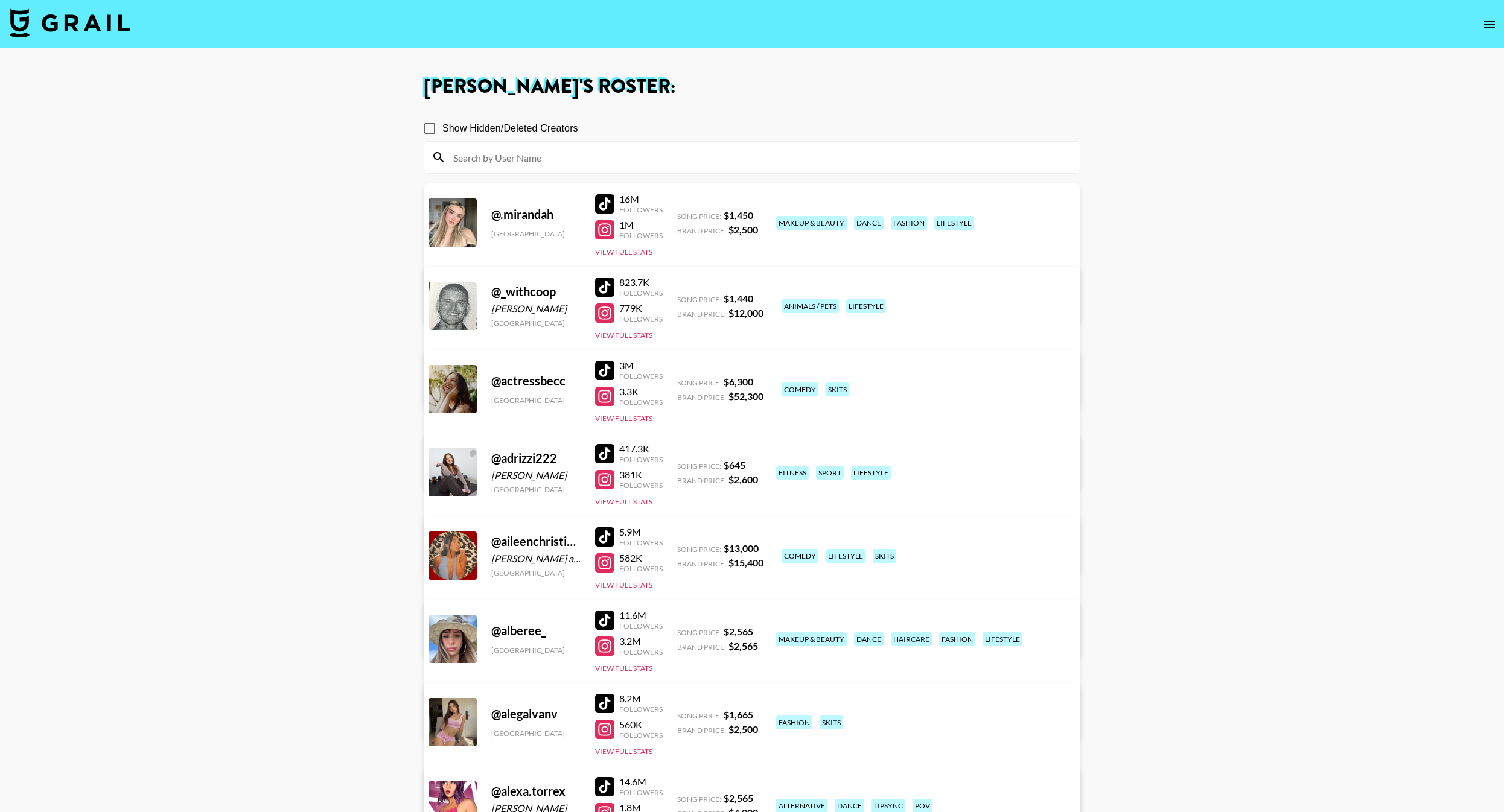
click at [471, 156] on input at bounding box center [759, 157] width 627 height 19
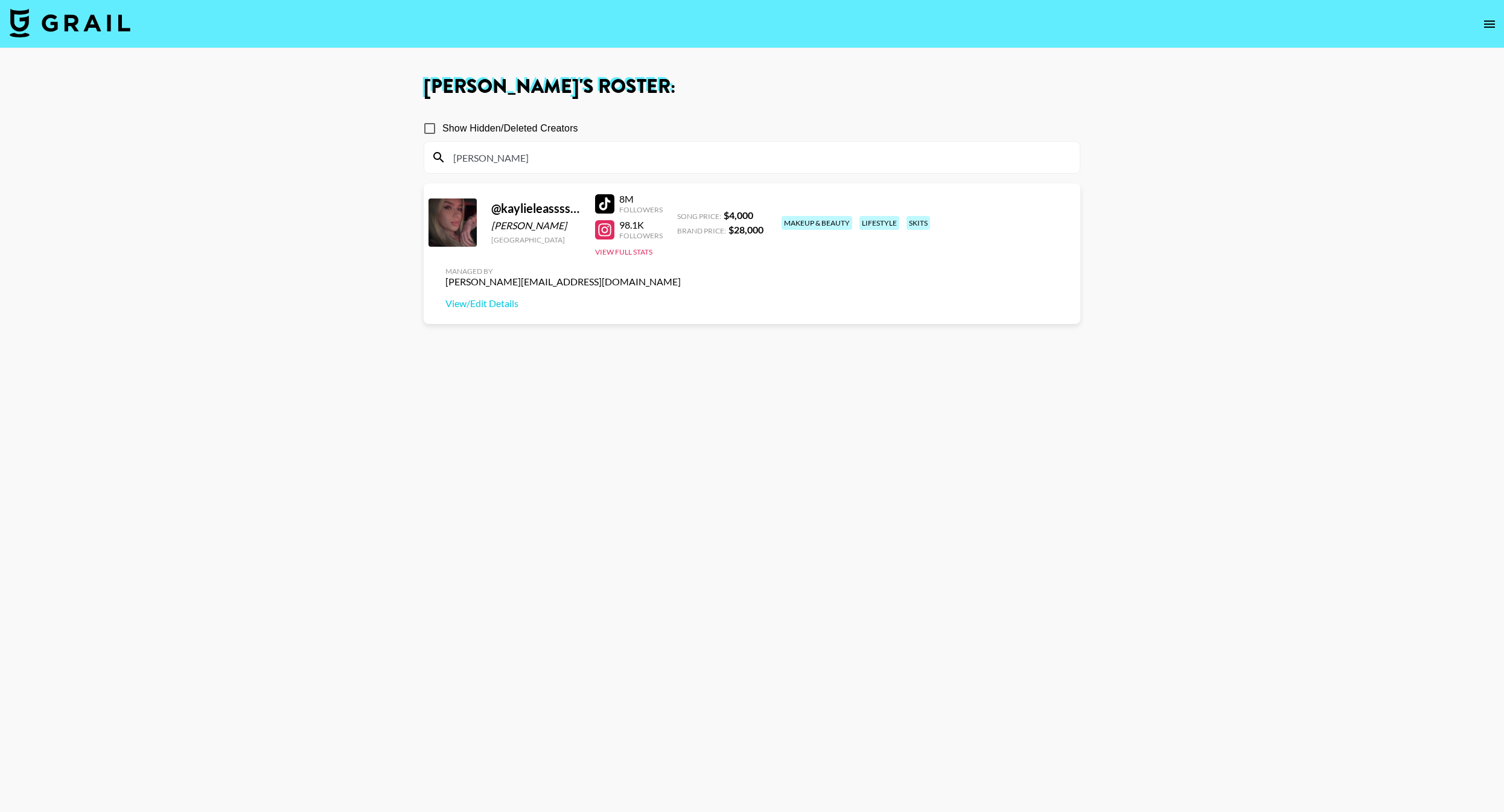
type input "[PERSON_NAME]"
click at [481, 291] on section "Show Hidden/Deleted Creators [PERSON_NAME] @ kaylieleassssss [PERSON_NAME] [GEO…" at bounding box center [752, 464] width 657 height 715
click at [681, 297] on link "View/Edit Details" at bounding box center [563, 303] width 236 height 12
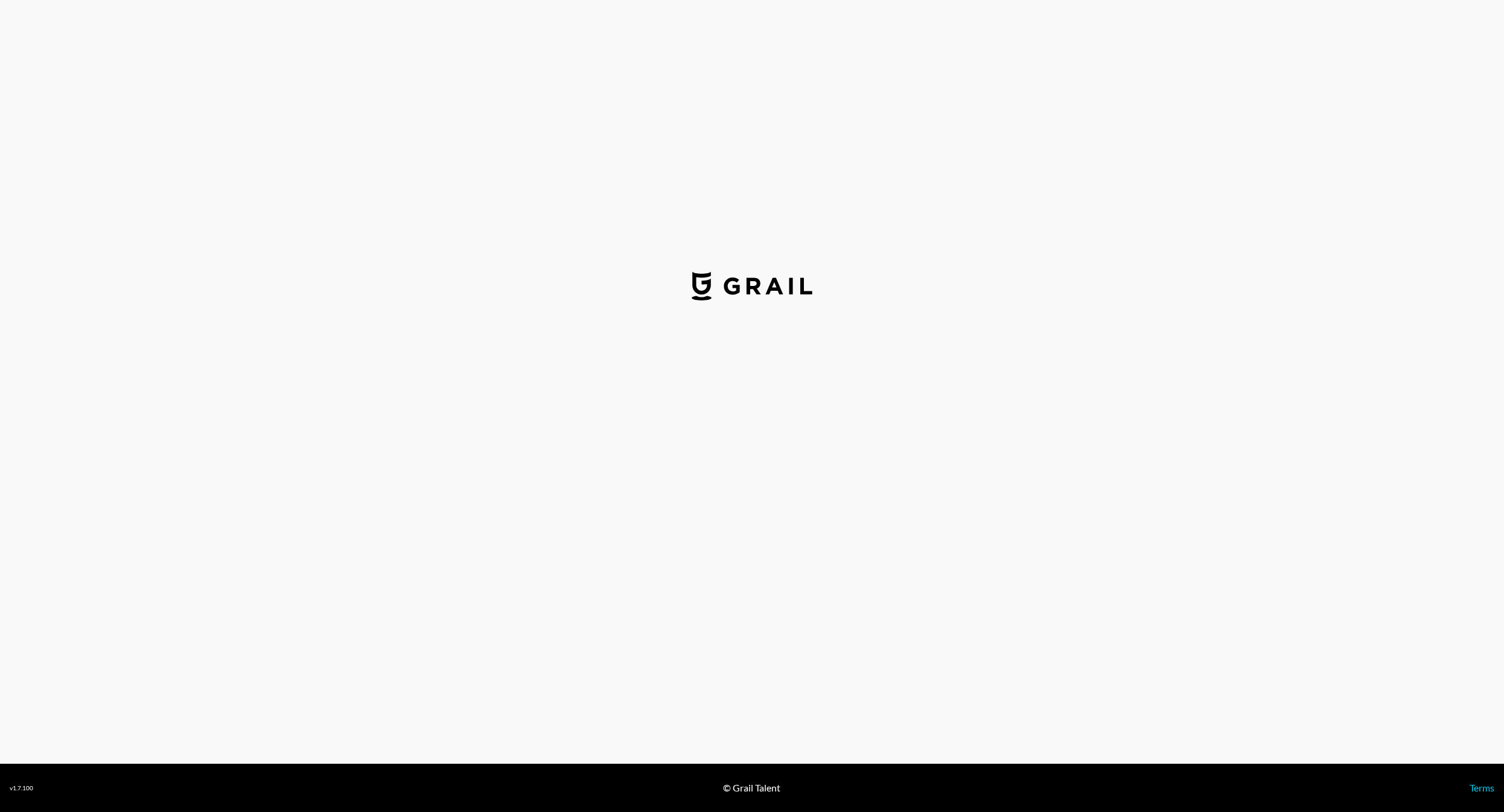
select select "USD"
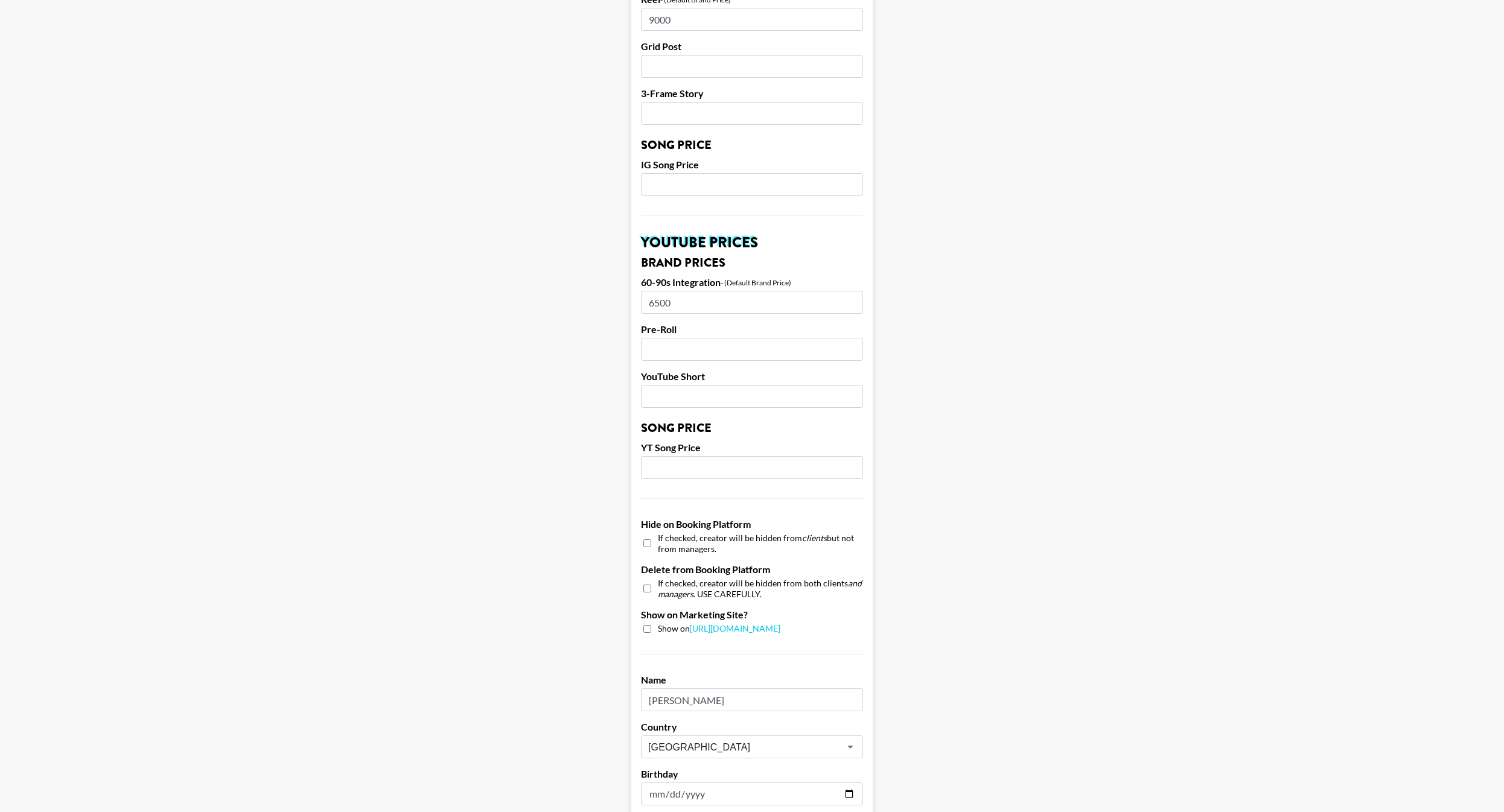
scroll to position [656, 0]
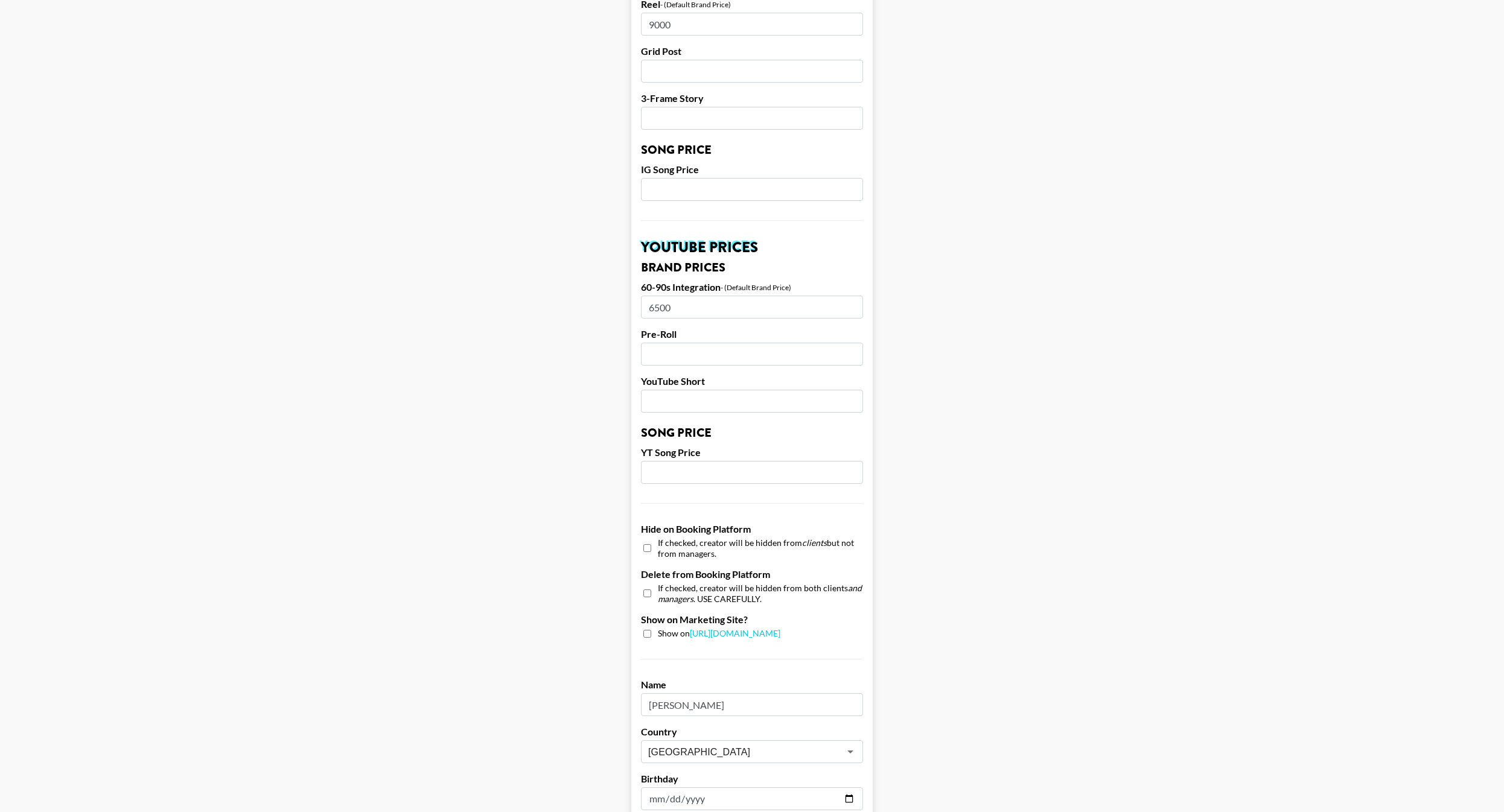
click at [645, 539] on input "checkbox" at bounding box center [647, 548] width 8 height 17
checkbox input "true"
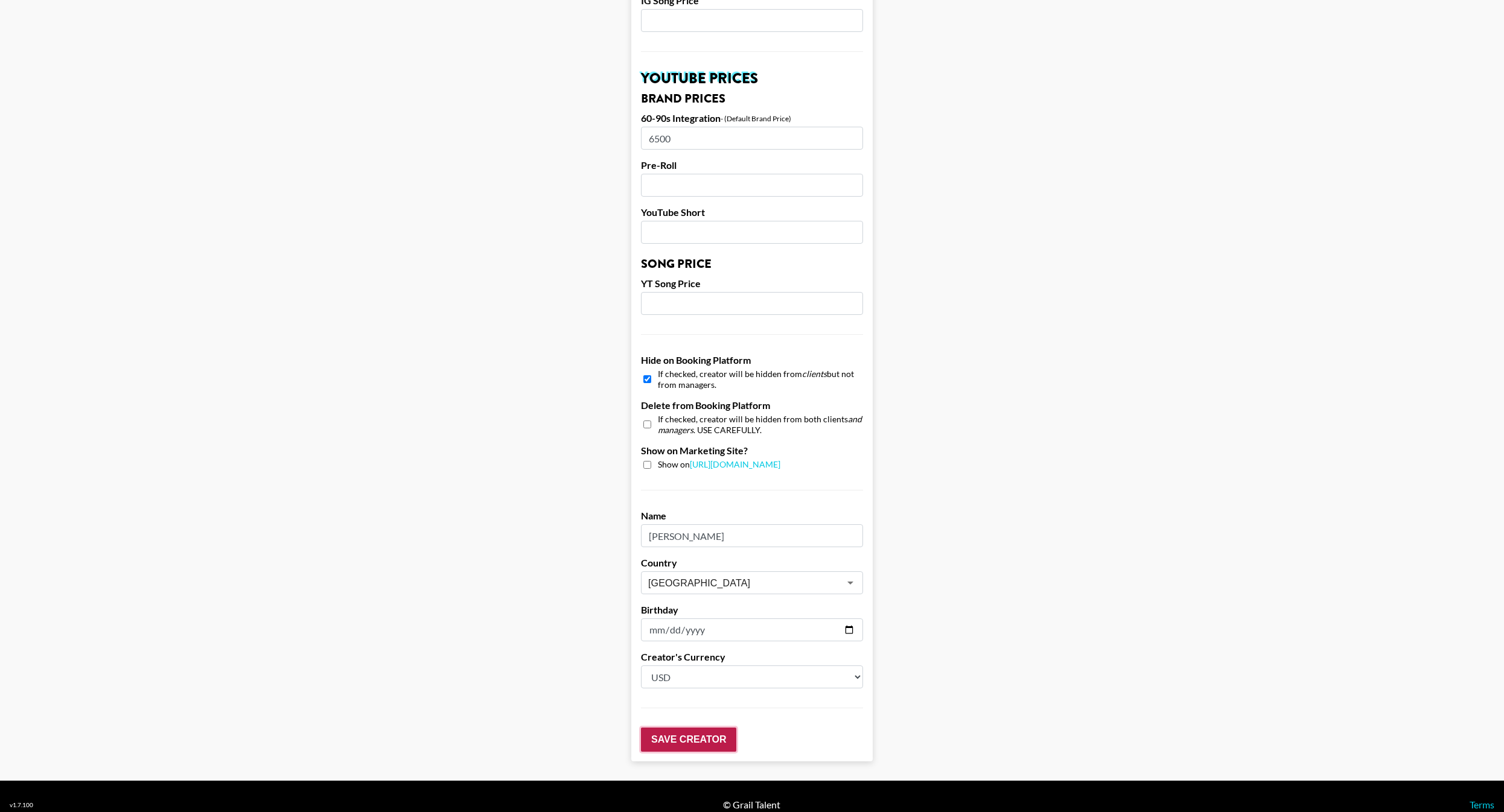
click at [714, 733] on input "Save Creator" at bounding box center [689, 740] width 95 height 24
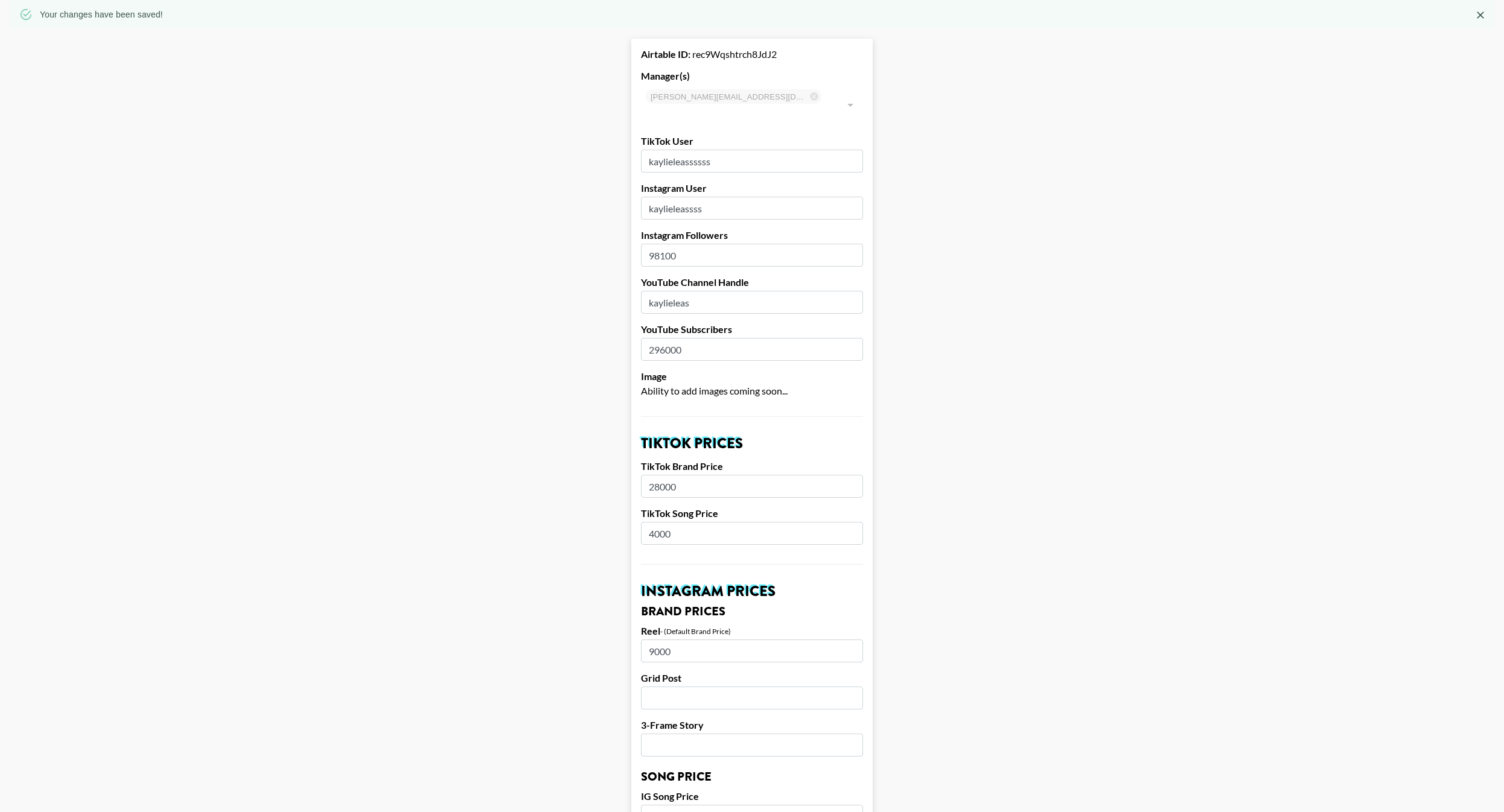
scroll to position [0, 0]
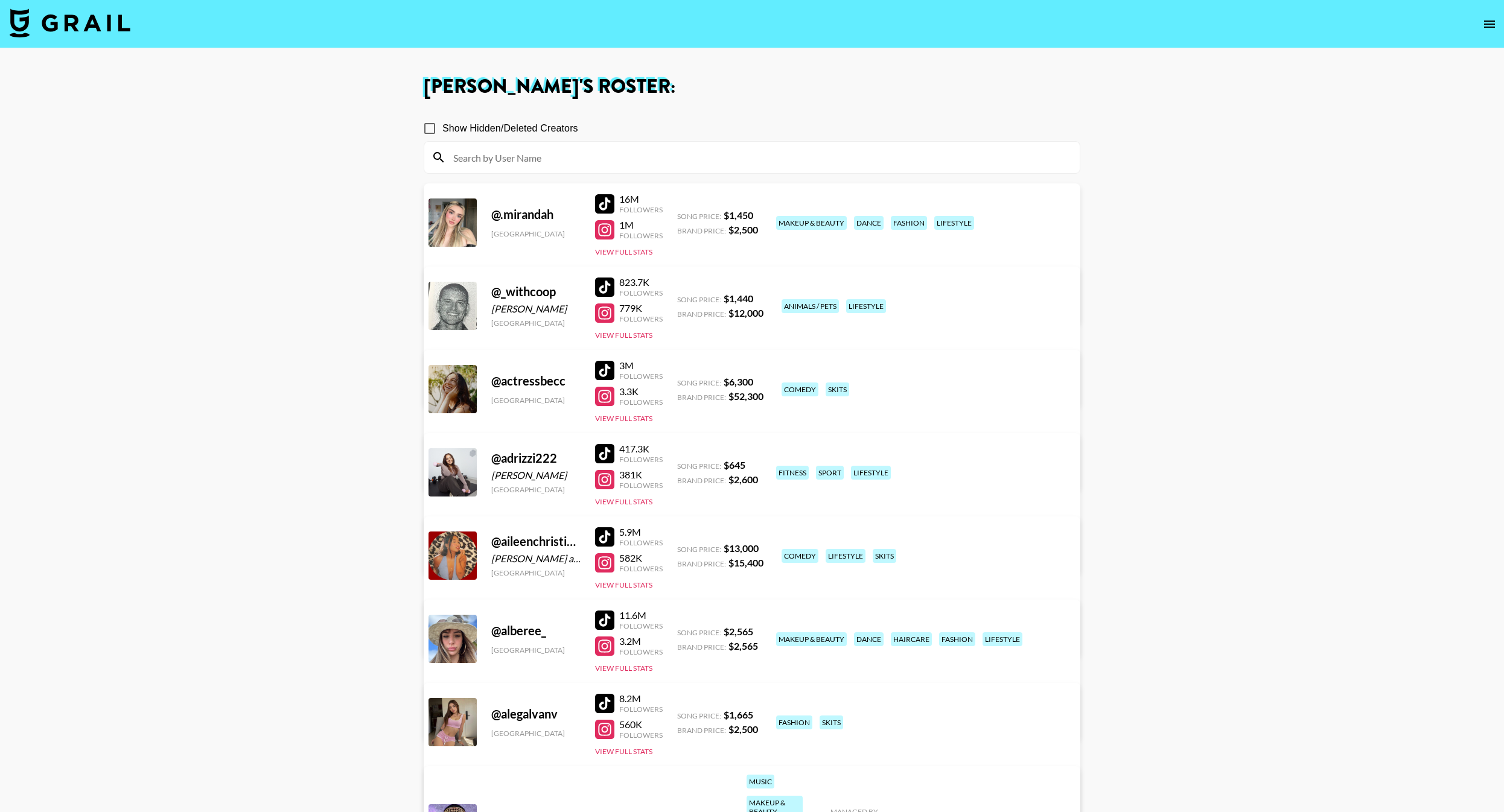
click at [84, 25] on img at bounding box center [70, 22] width 121 height 29
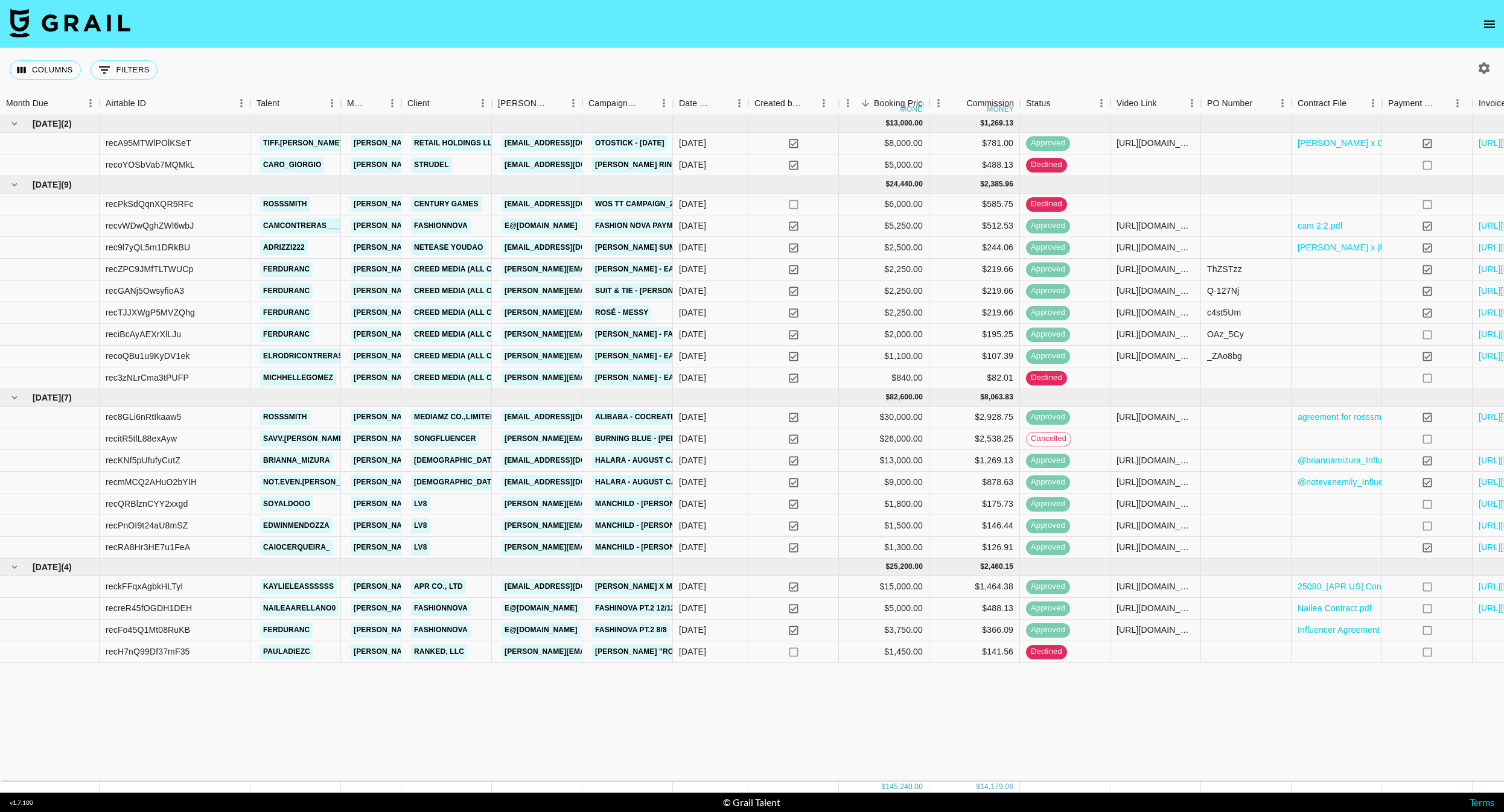
scroll to position [0, 107]
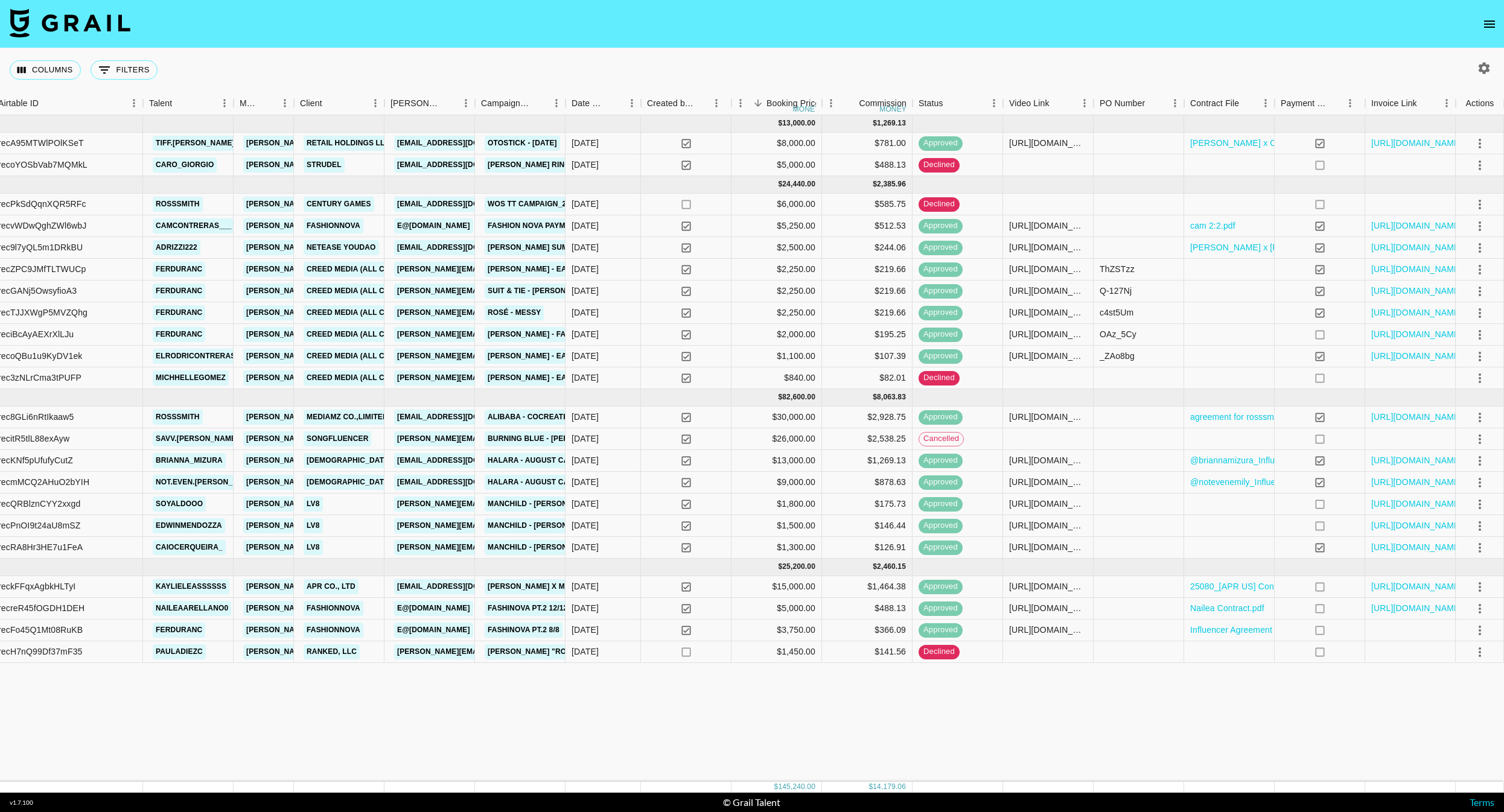
click at [94, 22] on img at bounding box center [70, 22] width 121 height 29
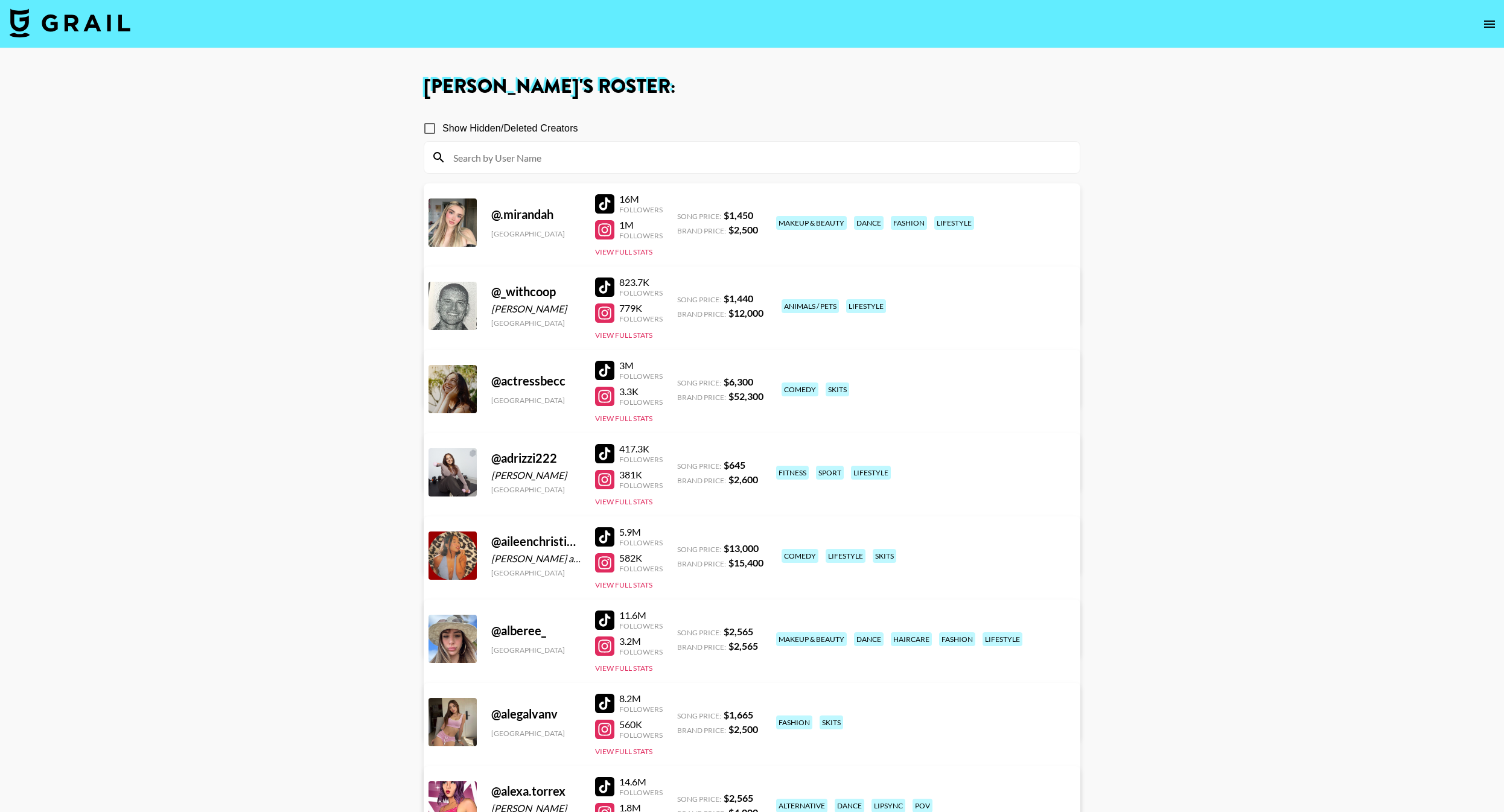
click at [542, 154] on input at bounding box center [759, 157] width 627 height 19
paste input "kaylieleass"
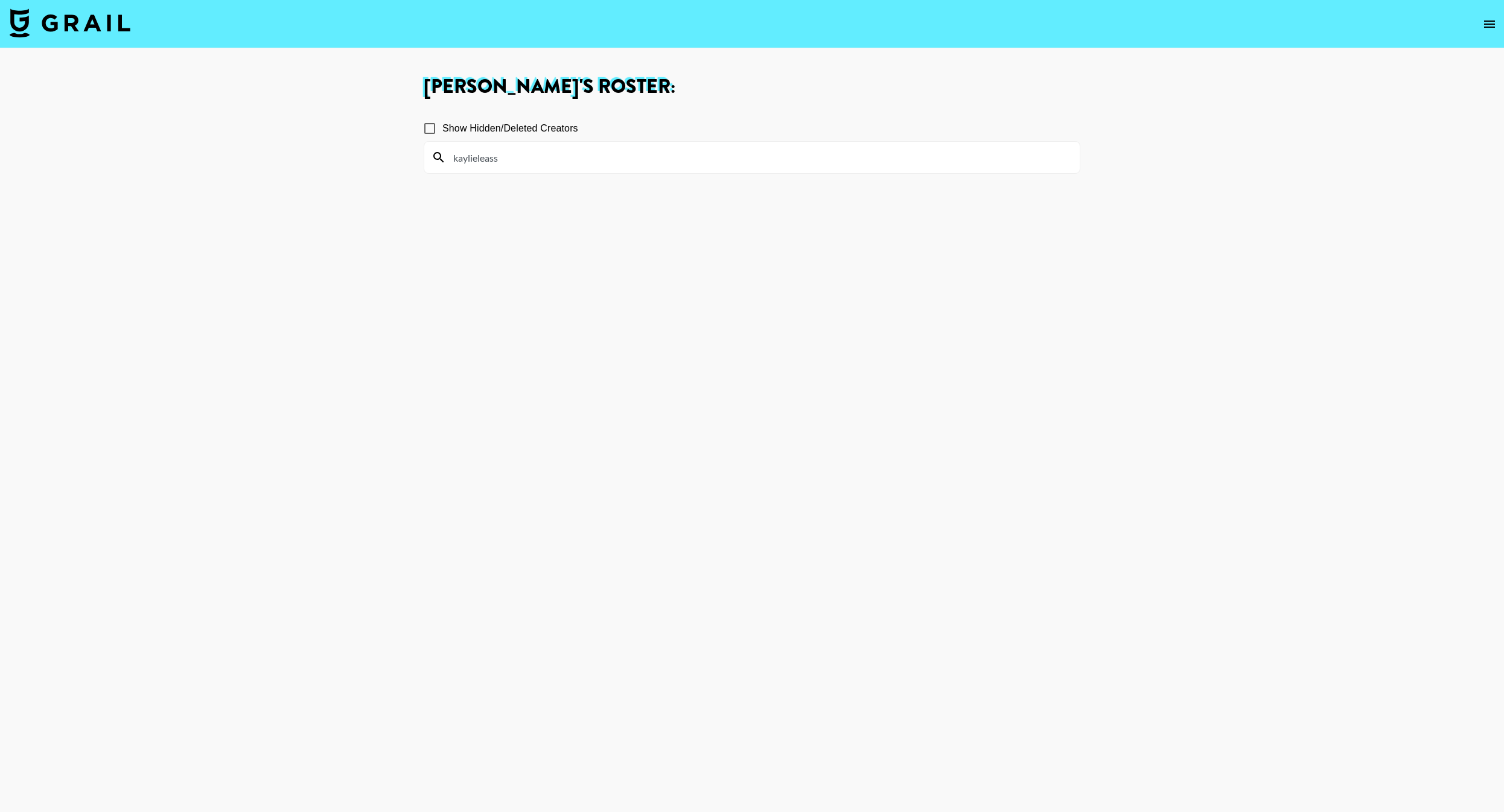
type input "kaylieleass"
click at [426, 124] on input "Show Hidden/Deleted Creators" at bounding box center [430, 128] width 25 height 25
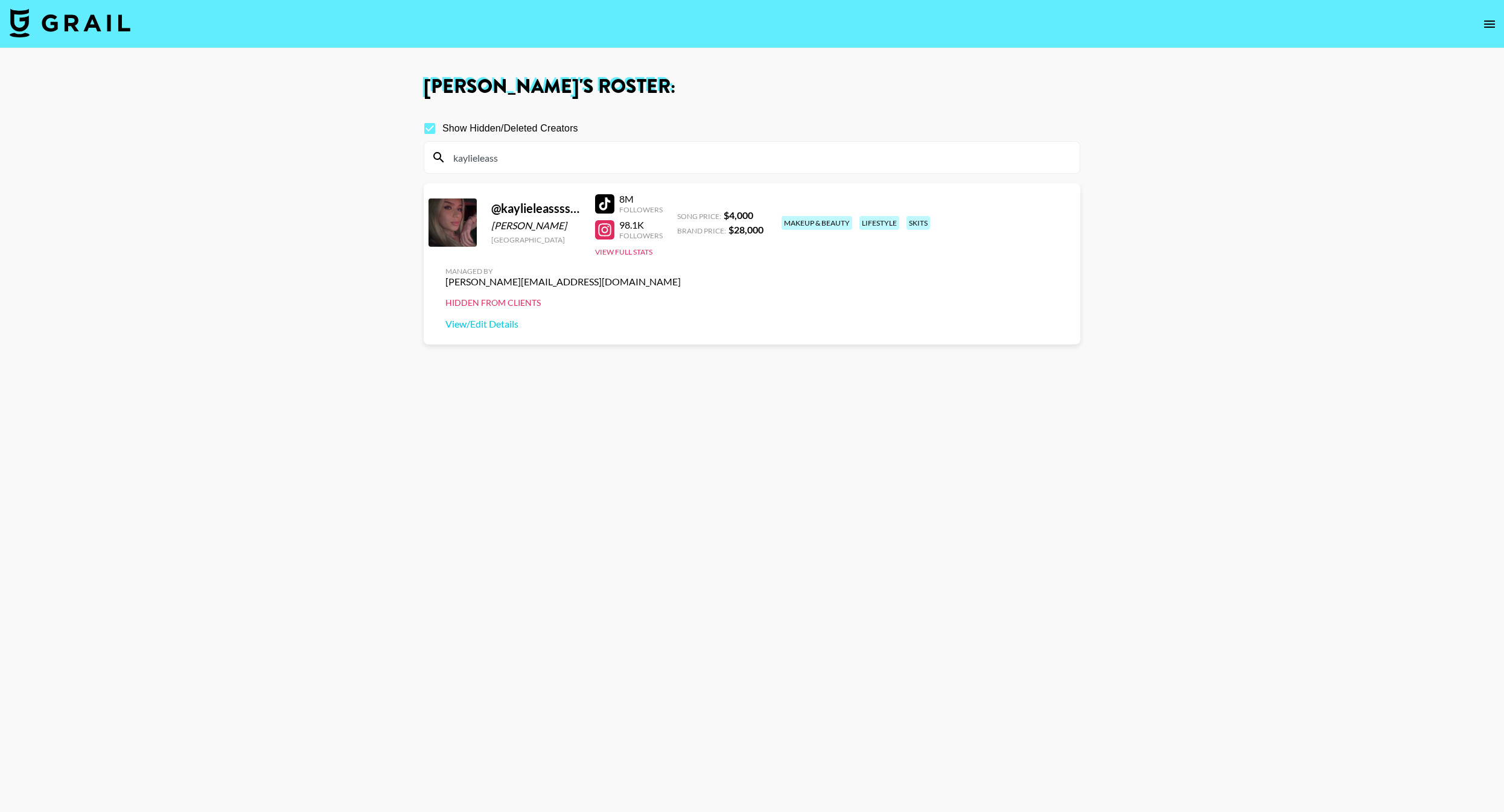
click at [426, 124] on input "Show Hidden/Deleted Creators" at bounding box center [430, 128] width 25 height 25
checkbox input "false"
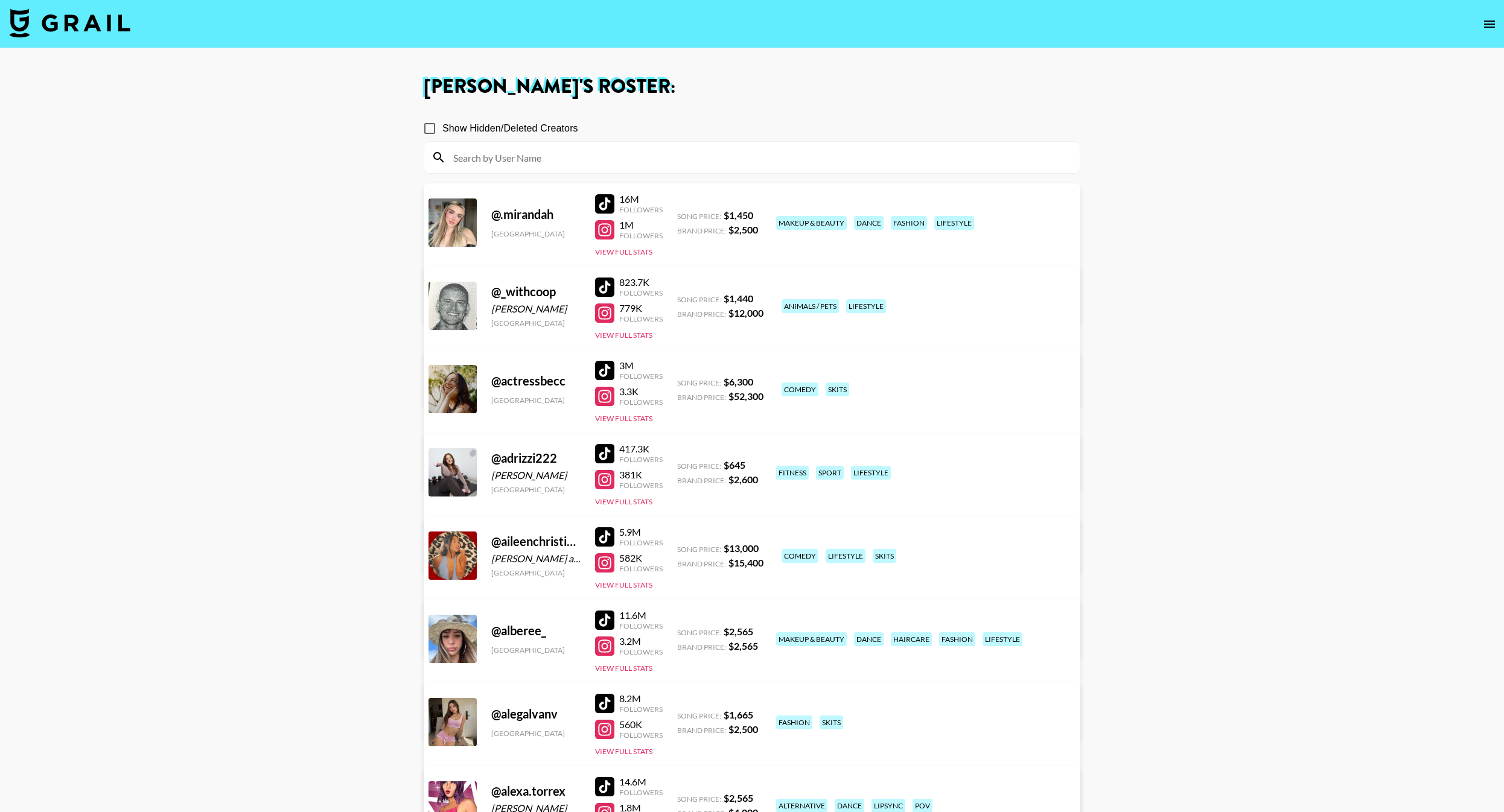
click at [613, 163] on input at bounding box center [759, 157] width 627 height 19
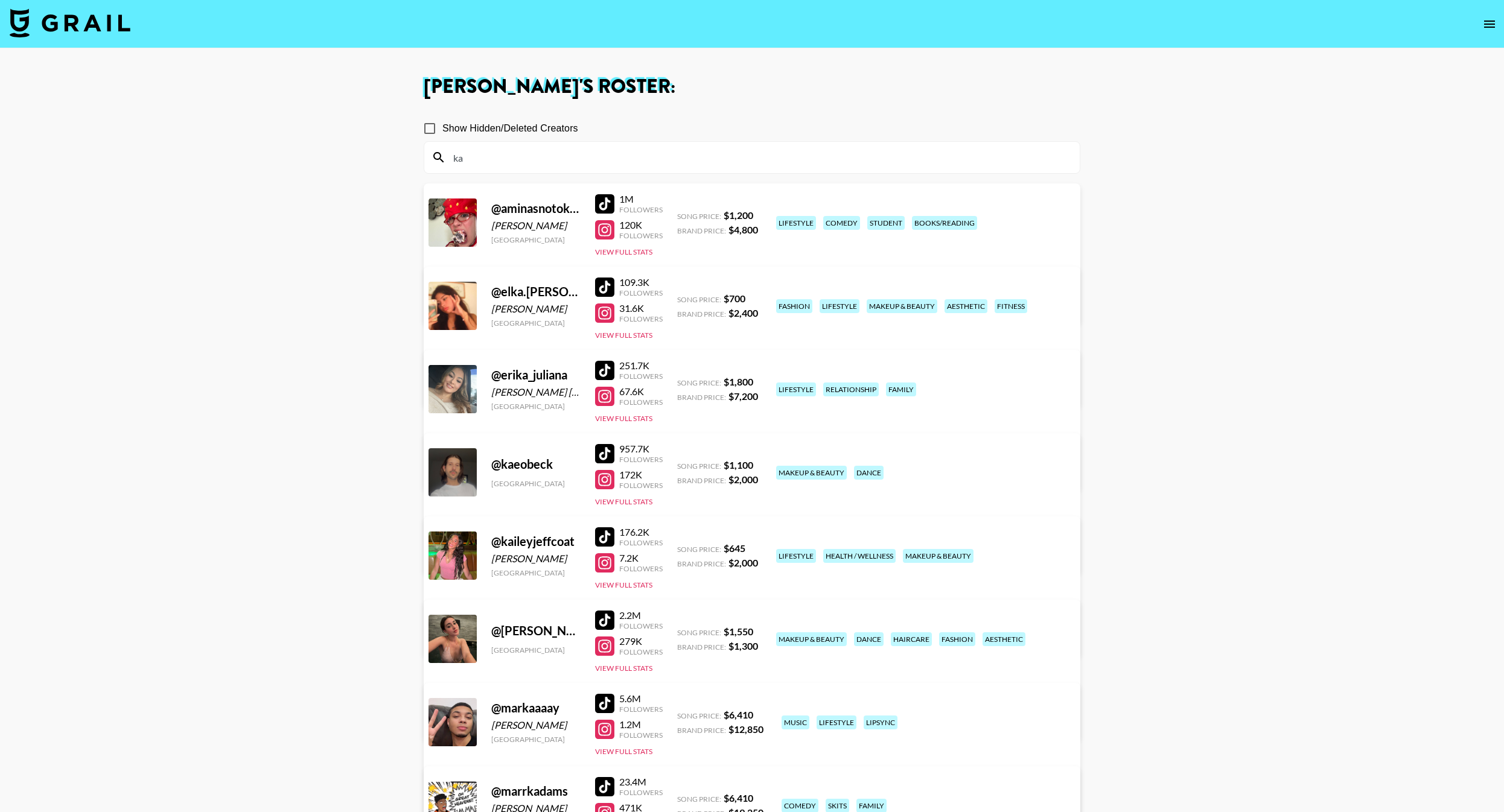
type input "k"
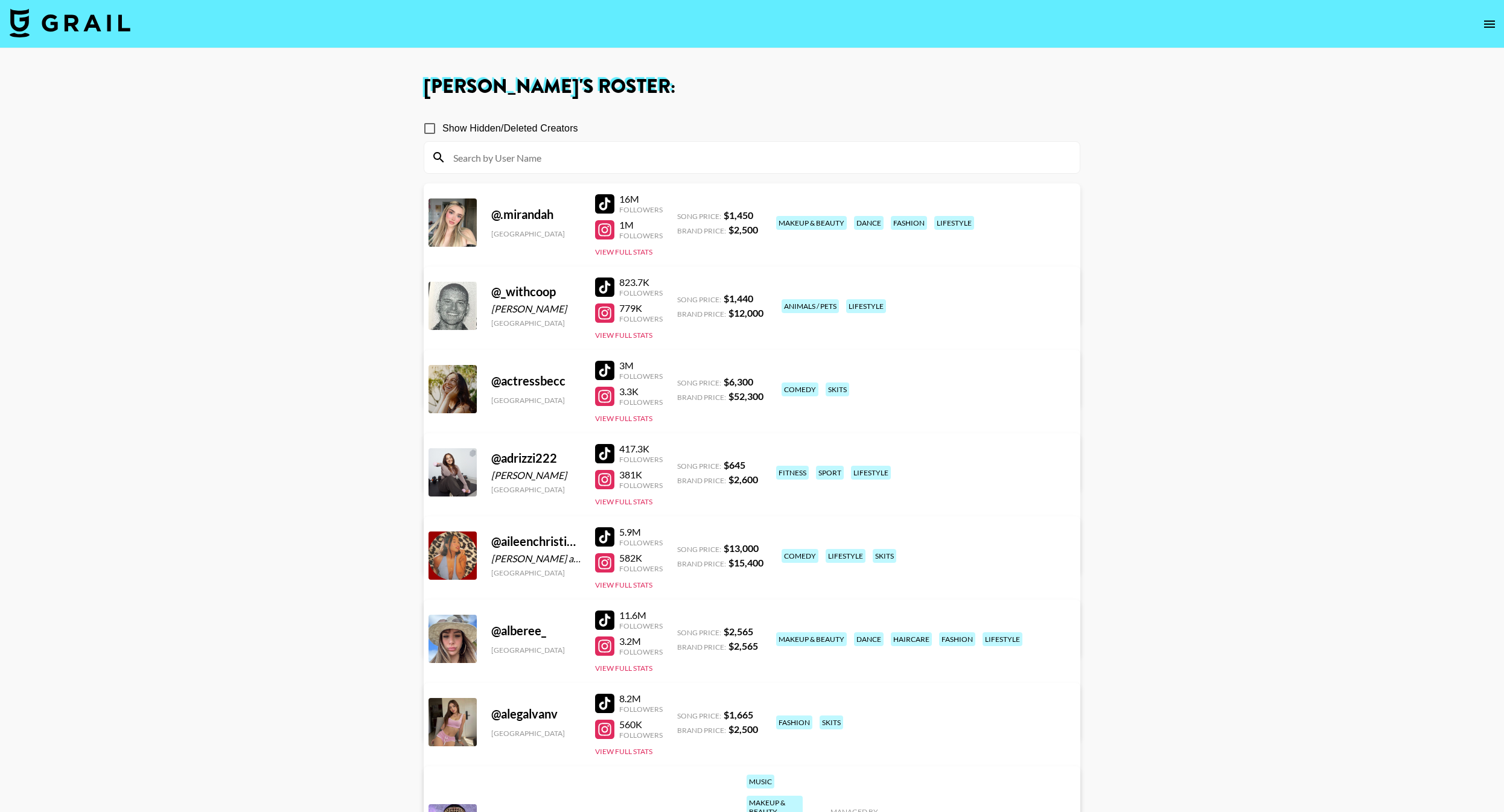
click at [578, 142] on div at bounding box center [752, 157] width 656 height 31
click at [567, 150] on input at bounding box center [759, 157] width 627 height 19
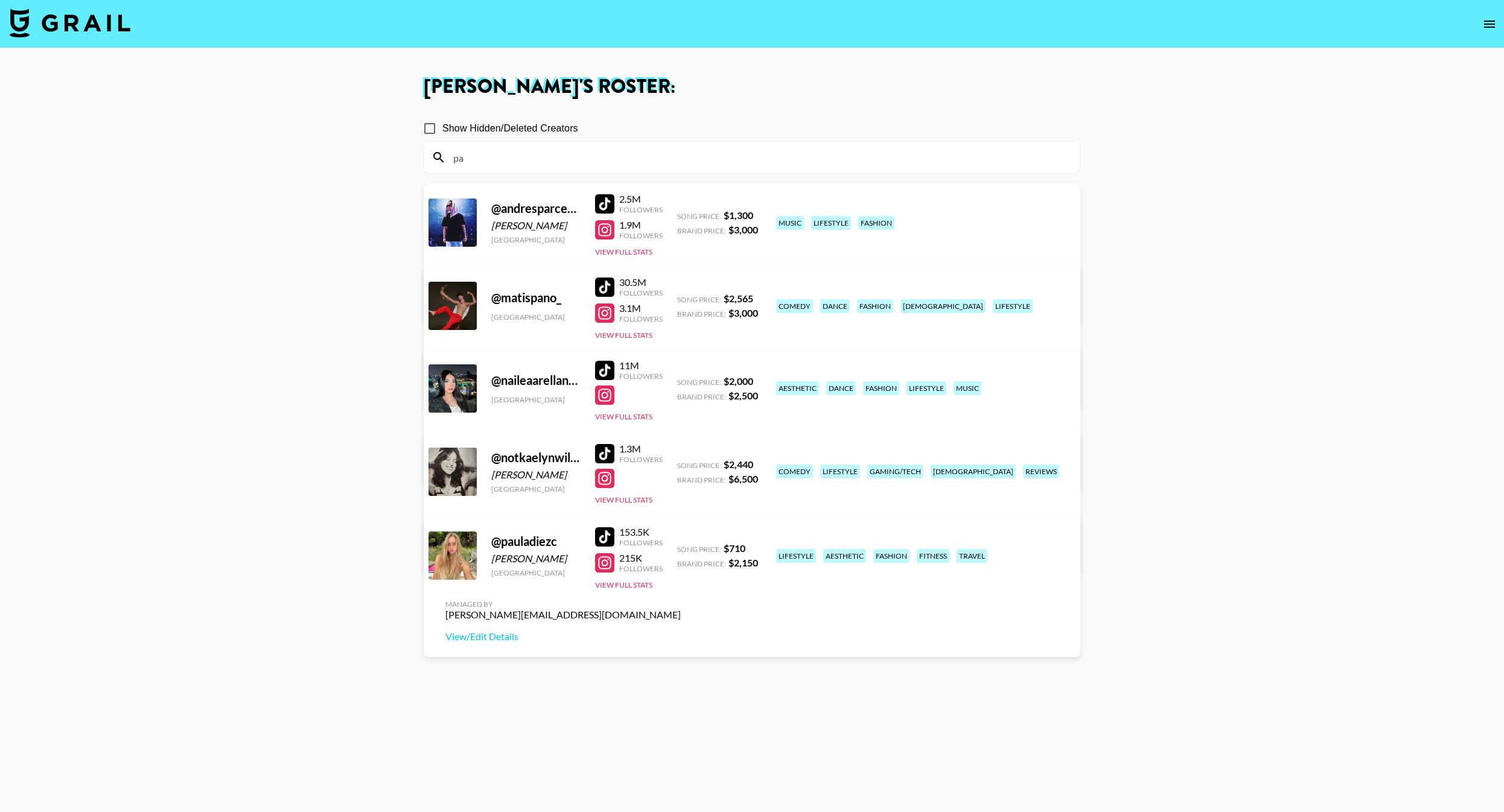
type input "pa"
click at [603, 568] on div at bounding box center [605, 563] width 19 height 19
